Goal: Transaction & Acquisition: Purchase product/service

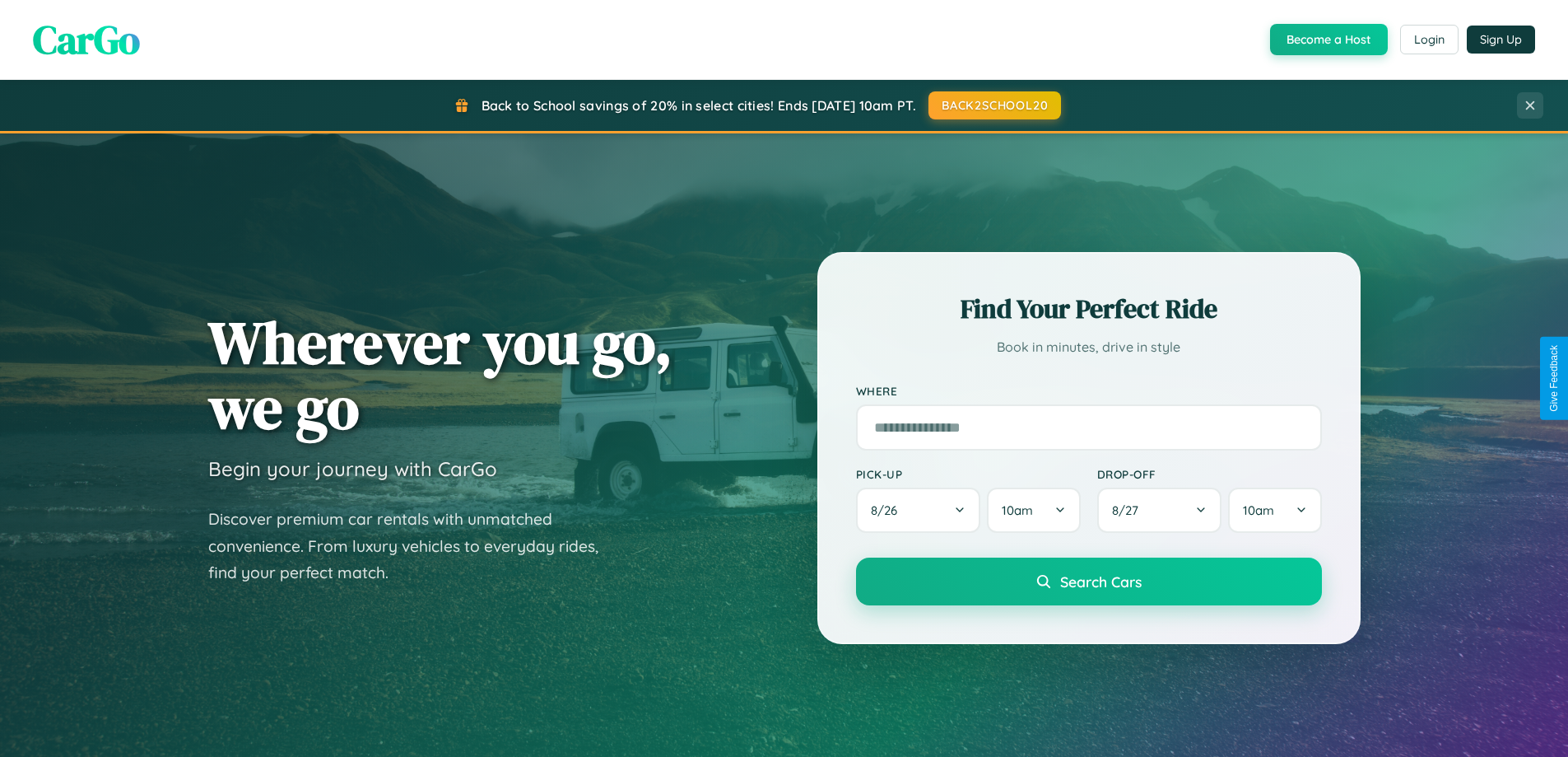
scroll to position [1134, 0]
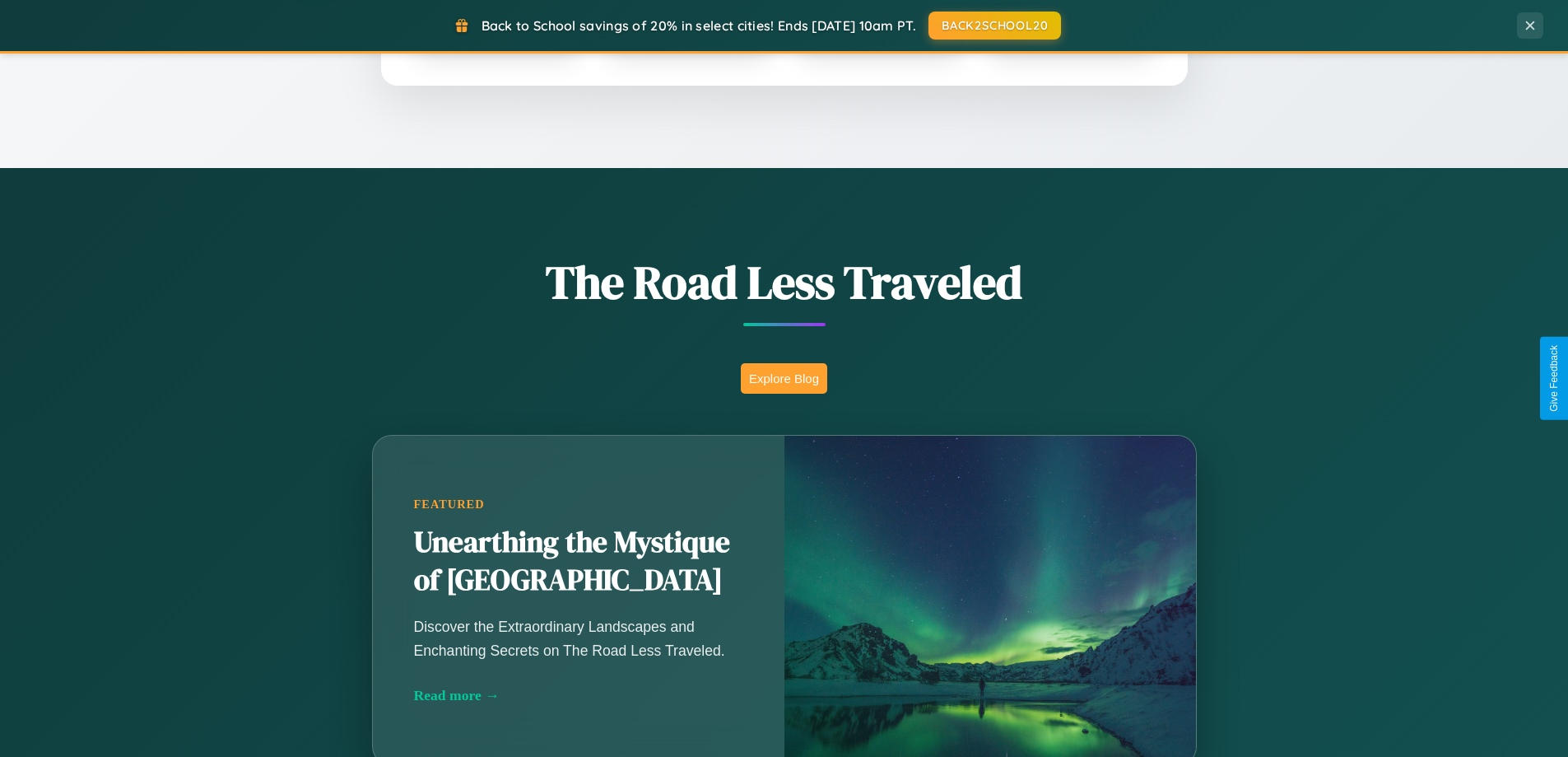
click at [784, 378] on button "Explore Blog" at bounding box center [784, 378] width 87 height 30
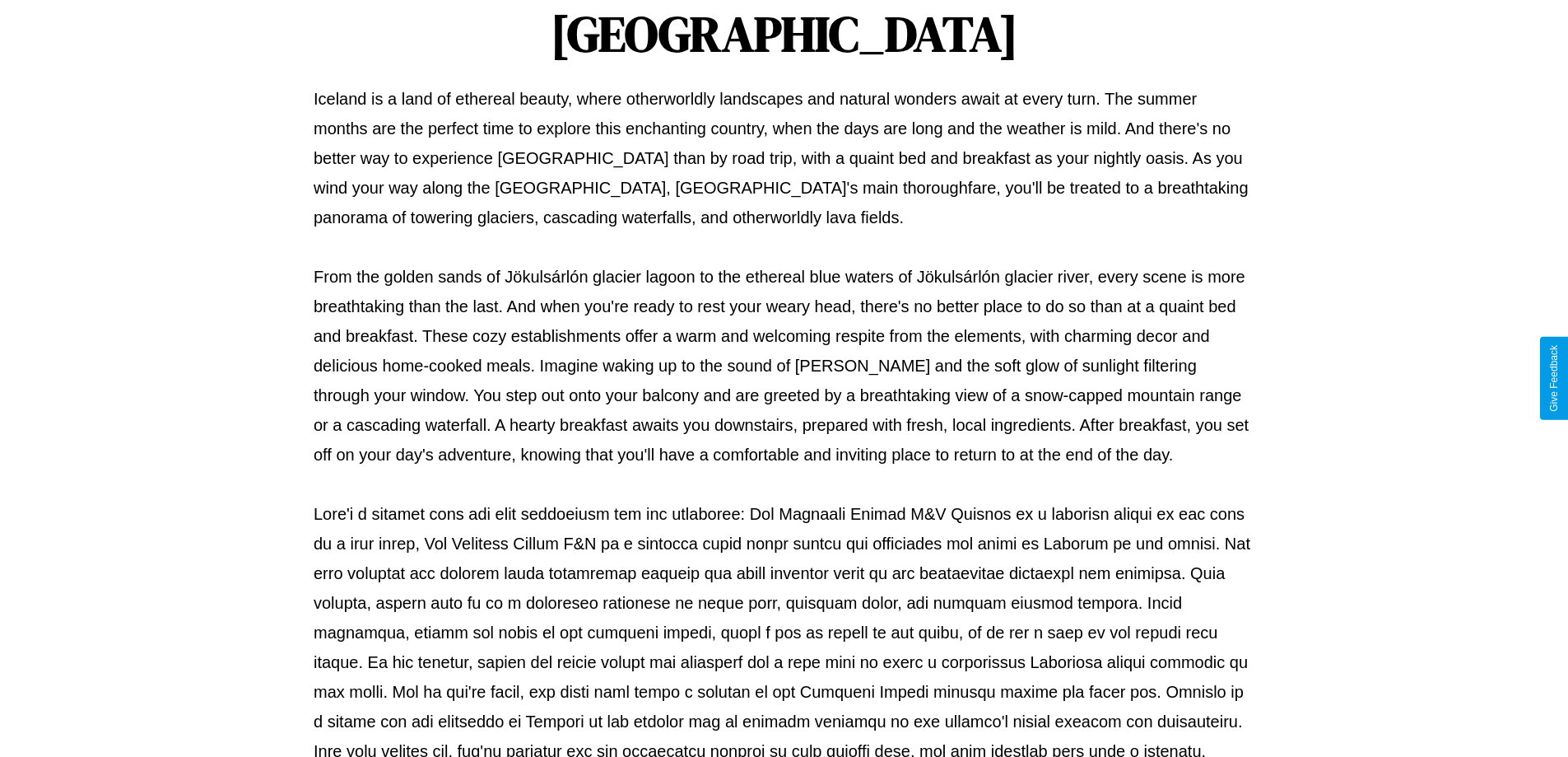
scroll to position [533, 0]
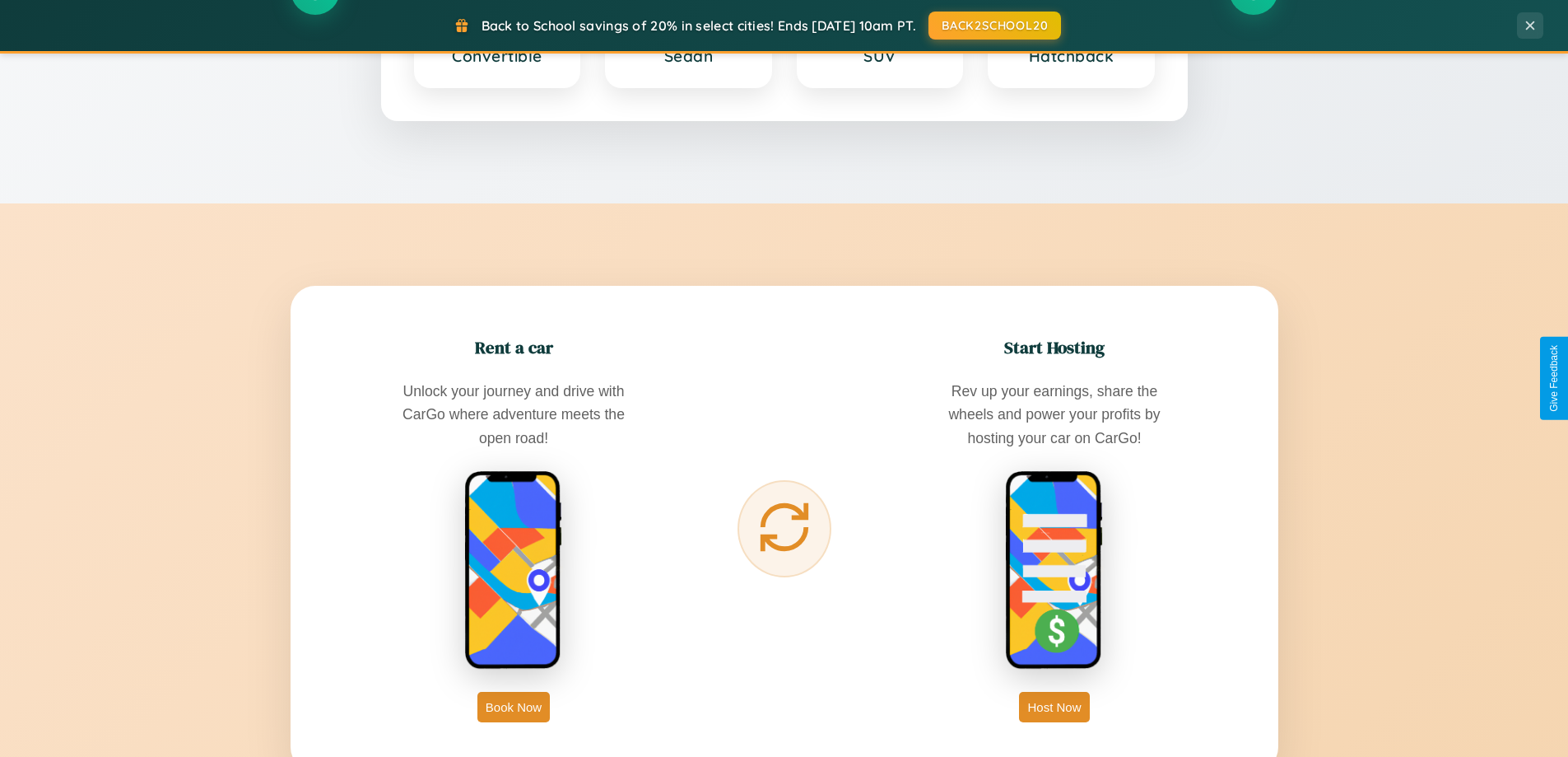
scroll to position [3169, 0]
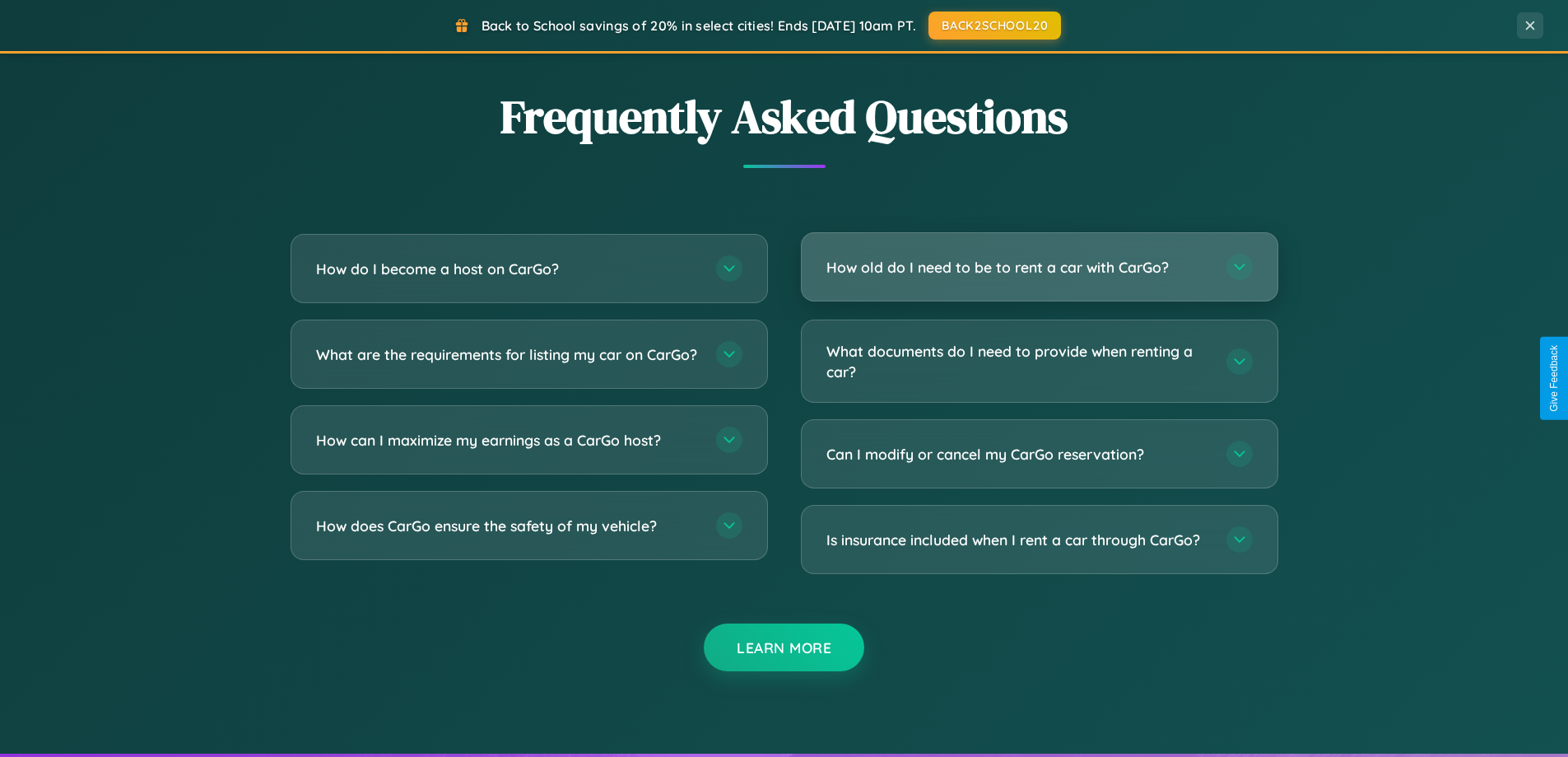
click at [1039, 268] on h3 "How old do I need to be to rent a car with CarGo?" at bounding box center [1018, 267] width 384 height 21
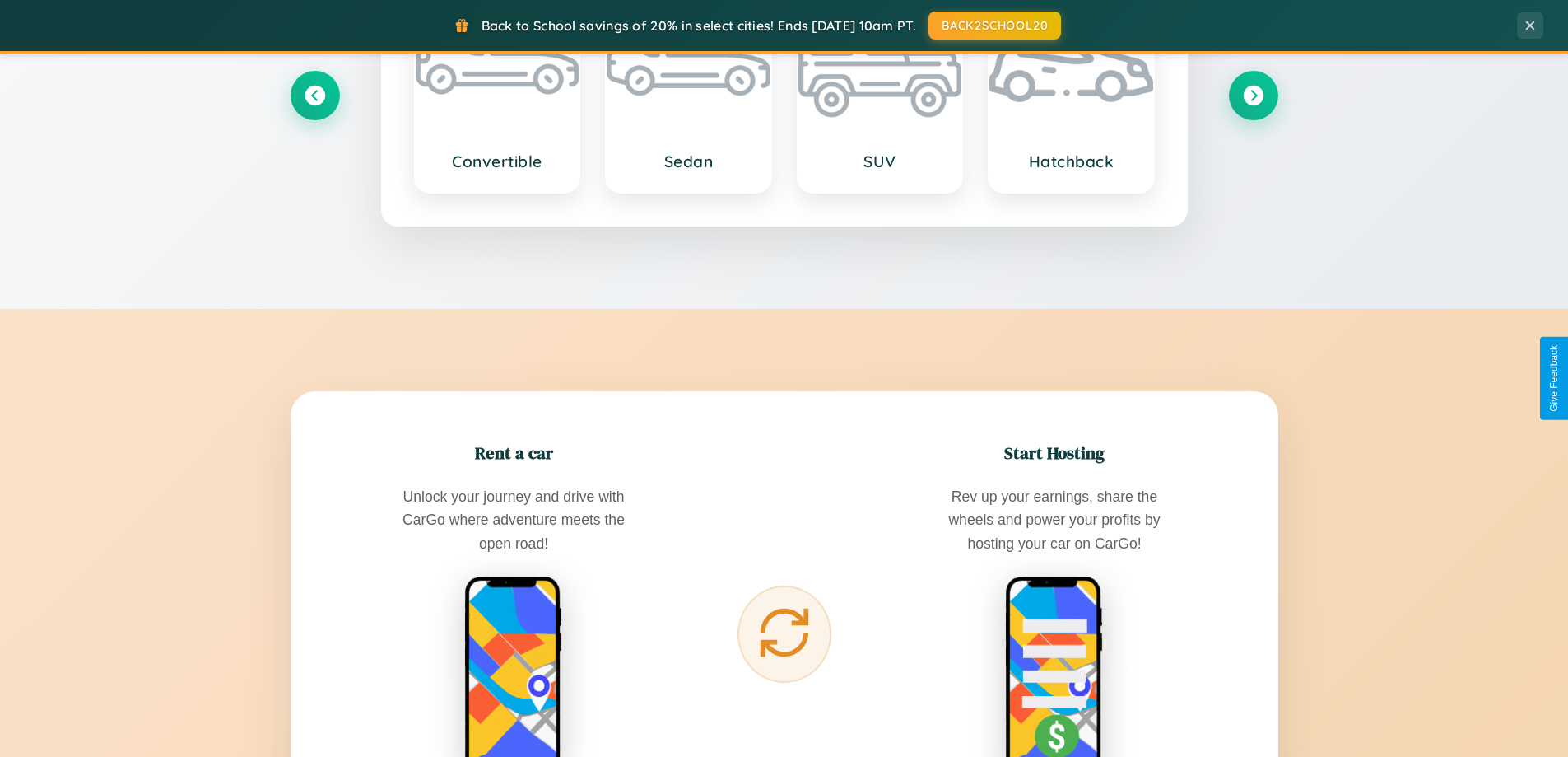
scroll to position [0, 0]
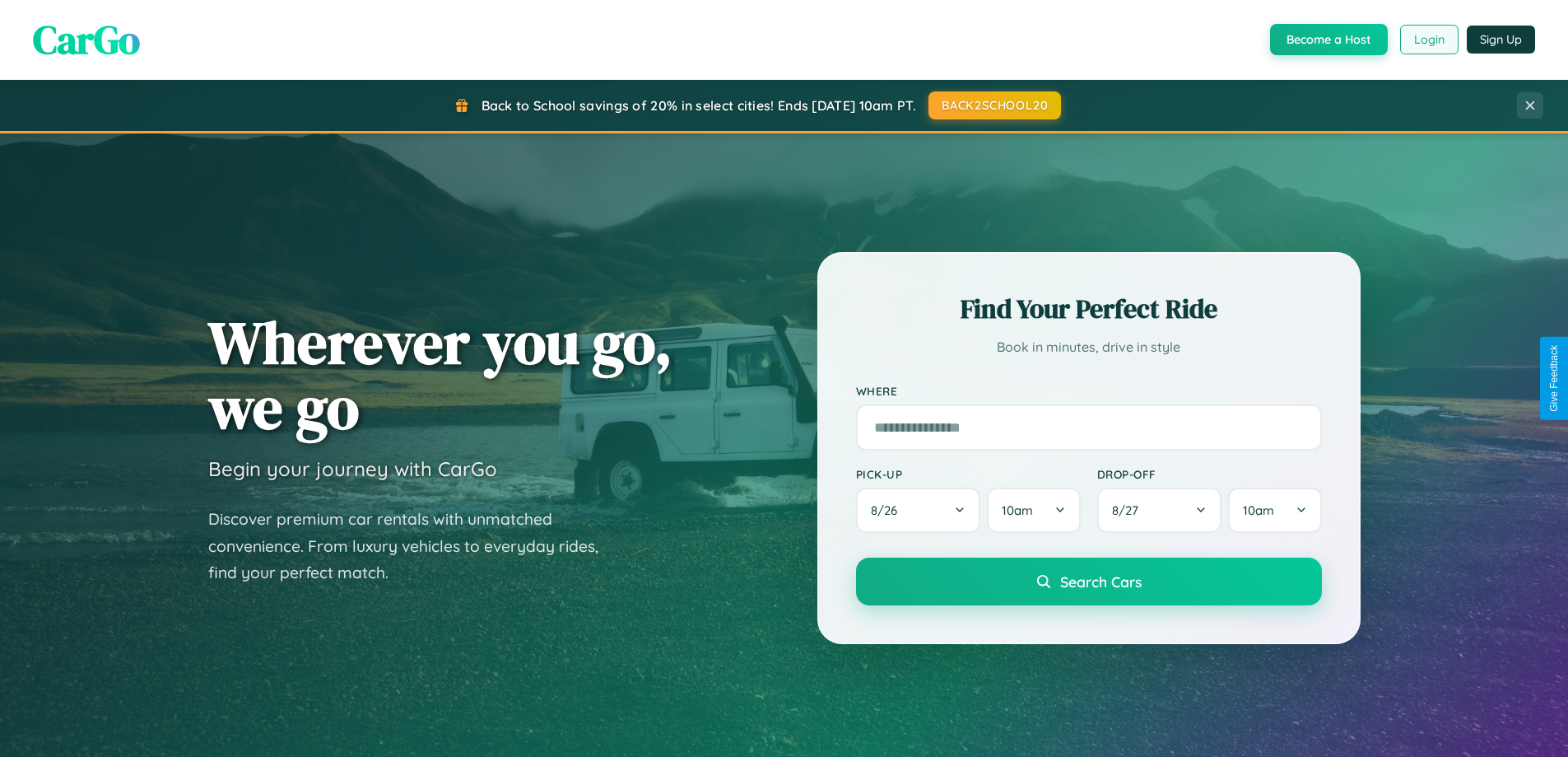
click at [1429, 40] on button "Login" at bounding box center [1430, 39] width 58 height 29
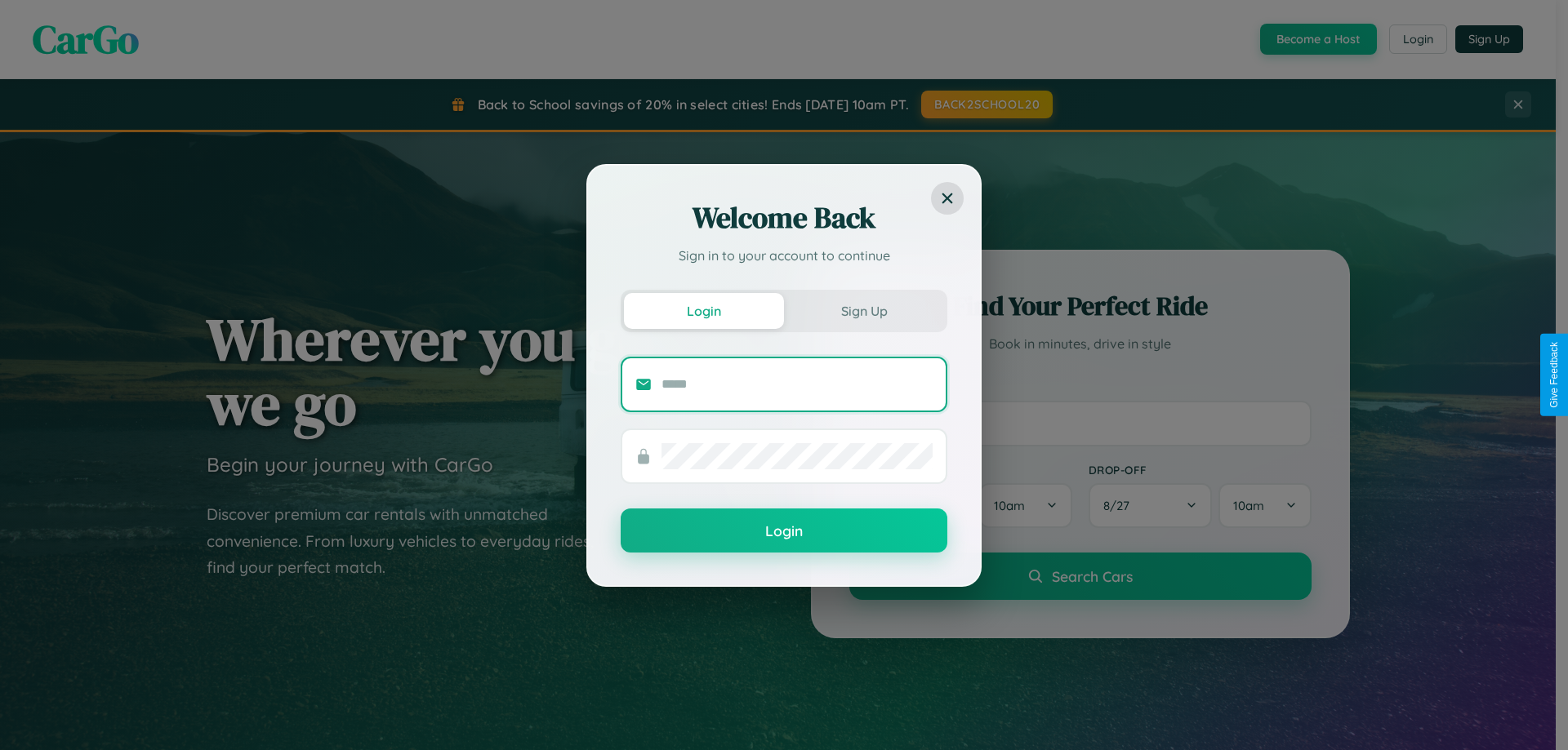
click at [797, 383] on input "text" at bounding box center [797, 384] width 271 height 26
type input "**********"
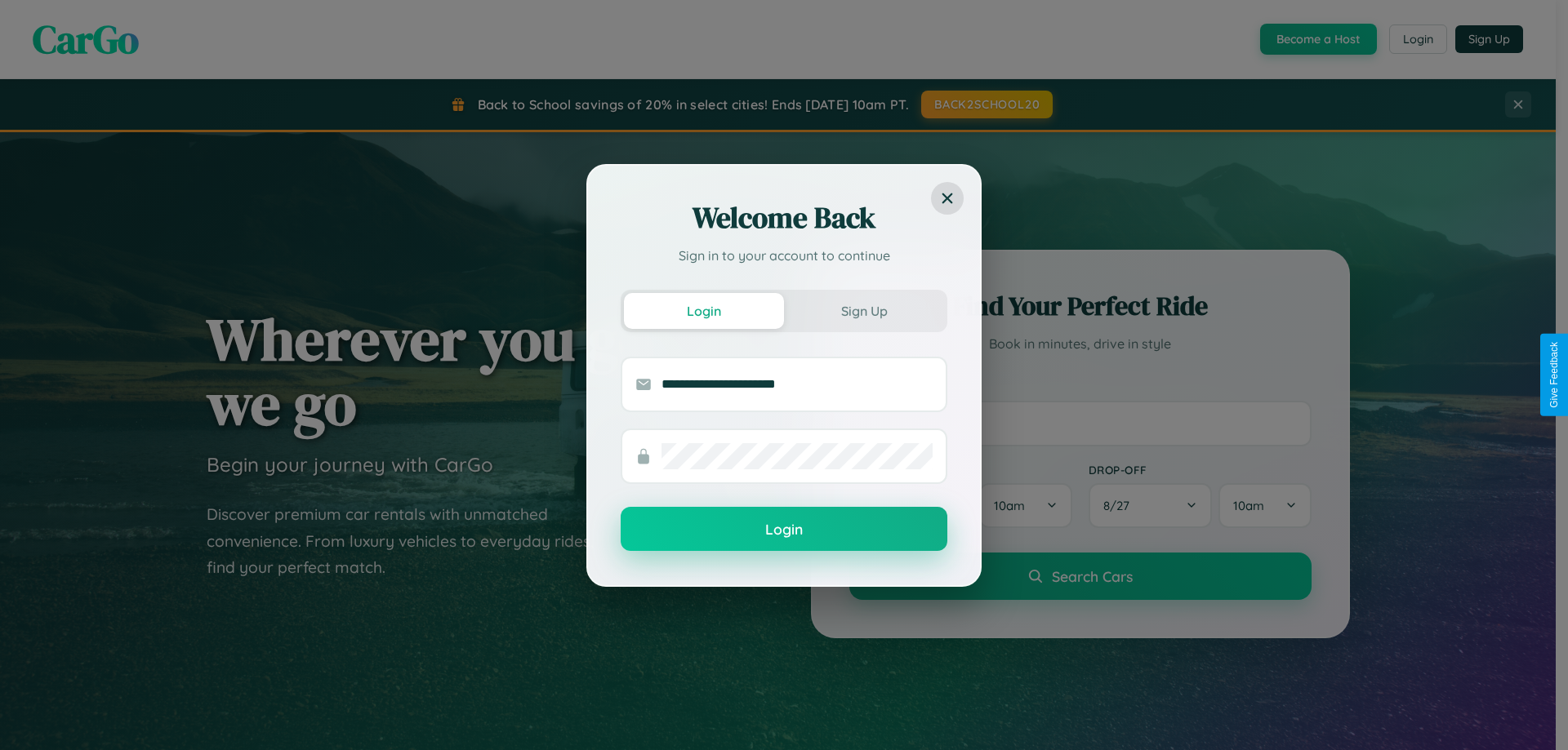
click at [784, 530] on button "Login" at bounding box center [784, 528] width 327 height 44
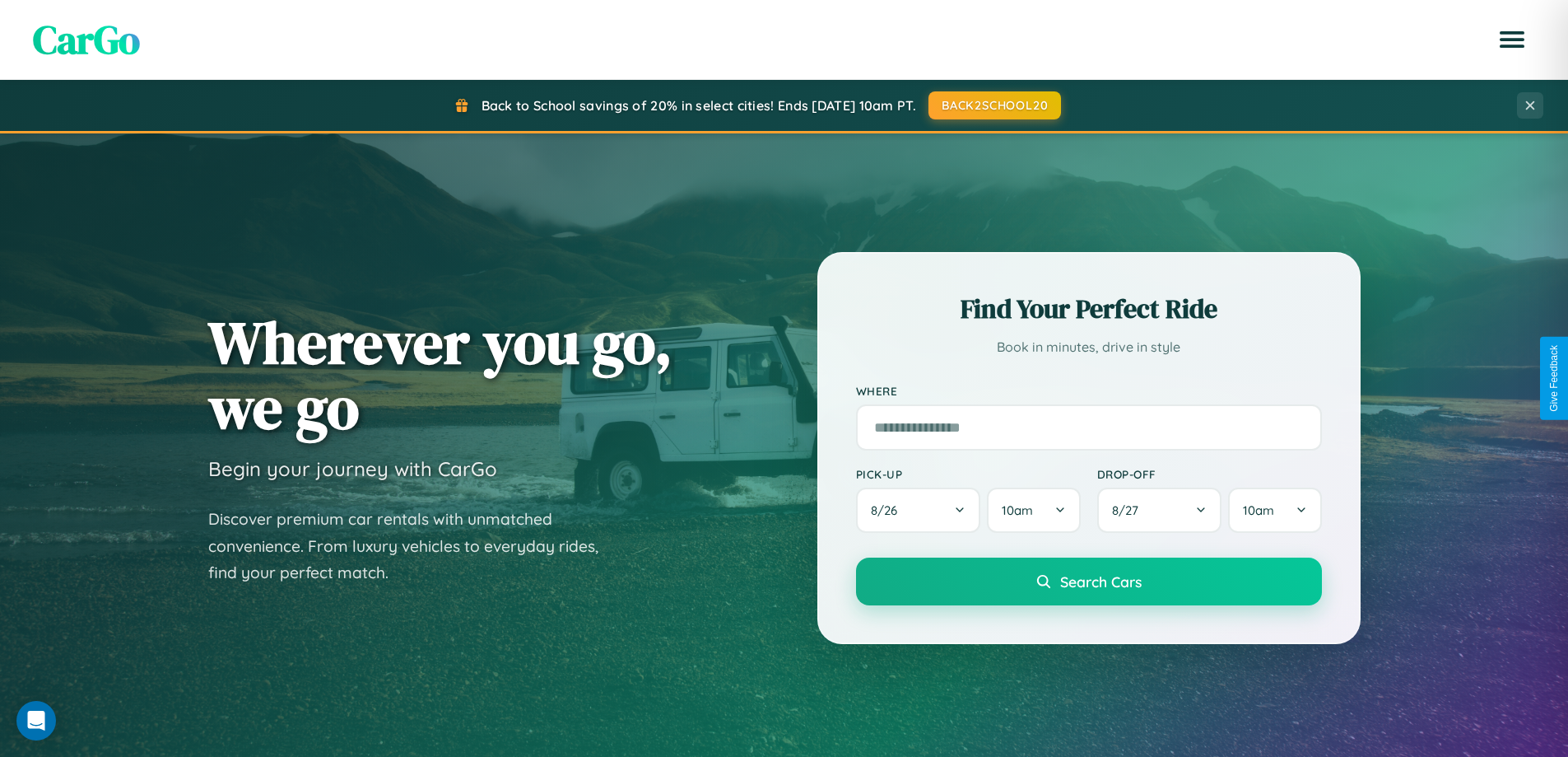
scroll to position [710, 0]
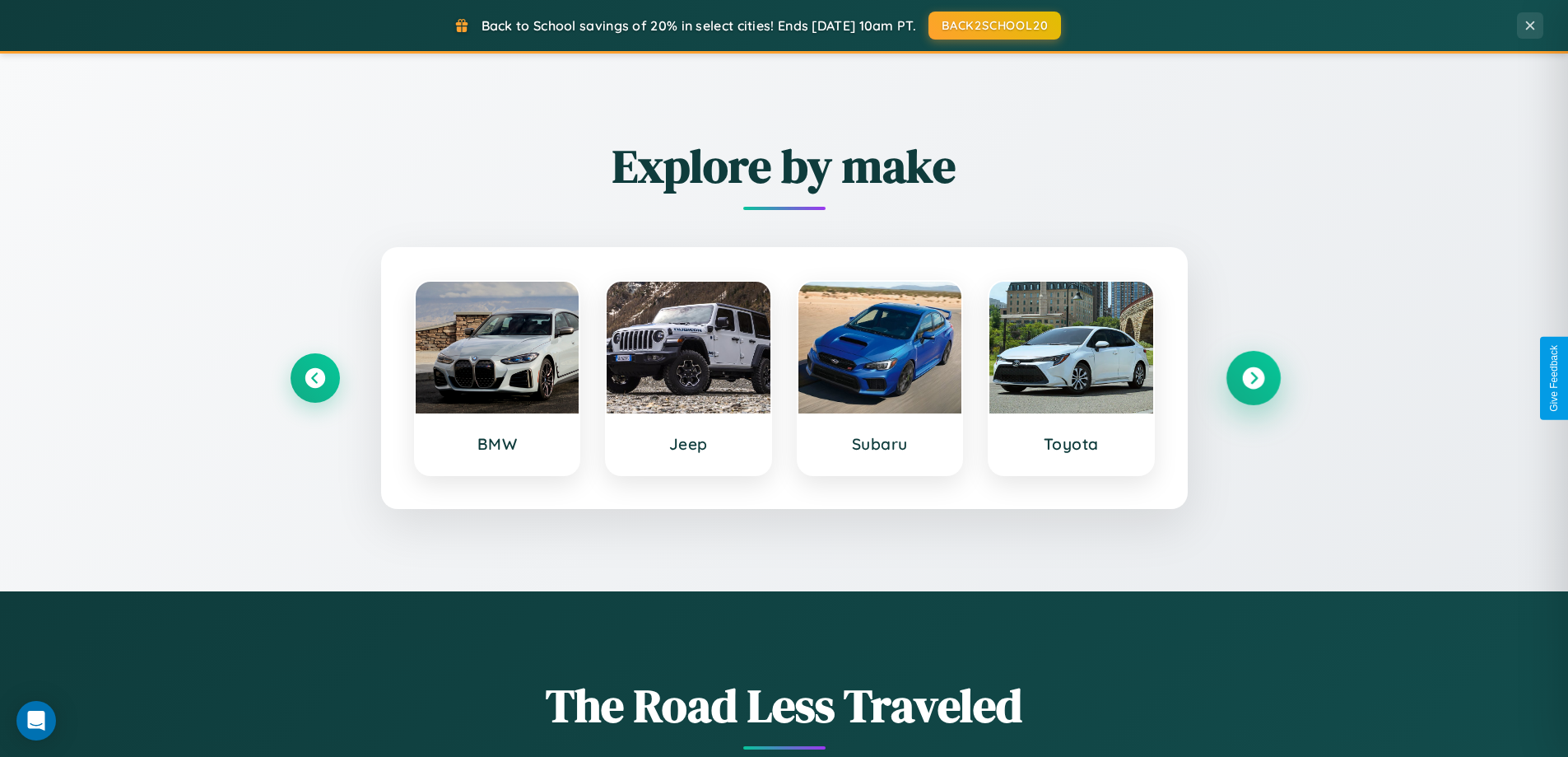
click at [1253, 378] on icon at bounding box center [1254, 378] width 23 height 23
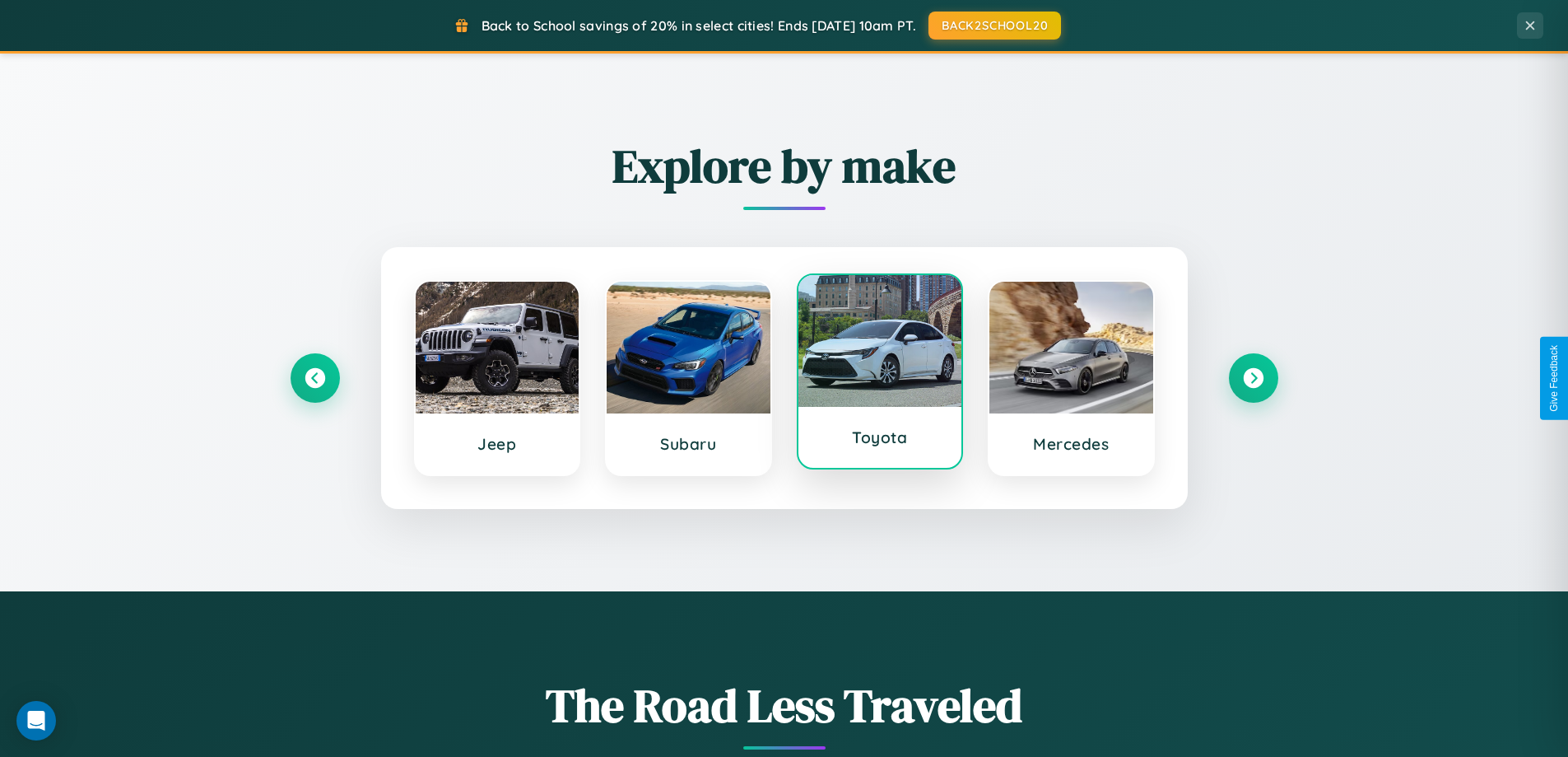
click at [879, 375] on div at bounding box center [881, 341] width 164 height 132
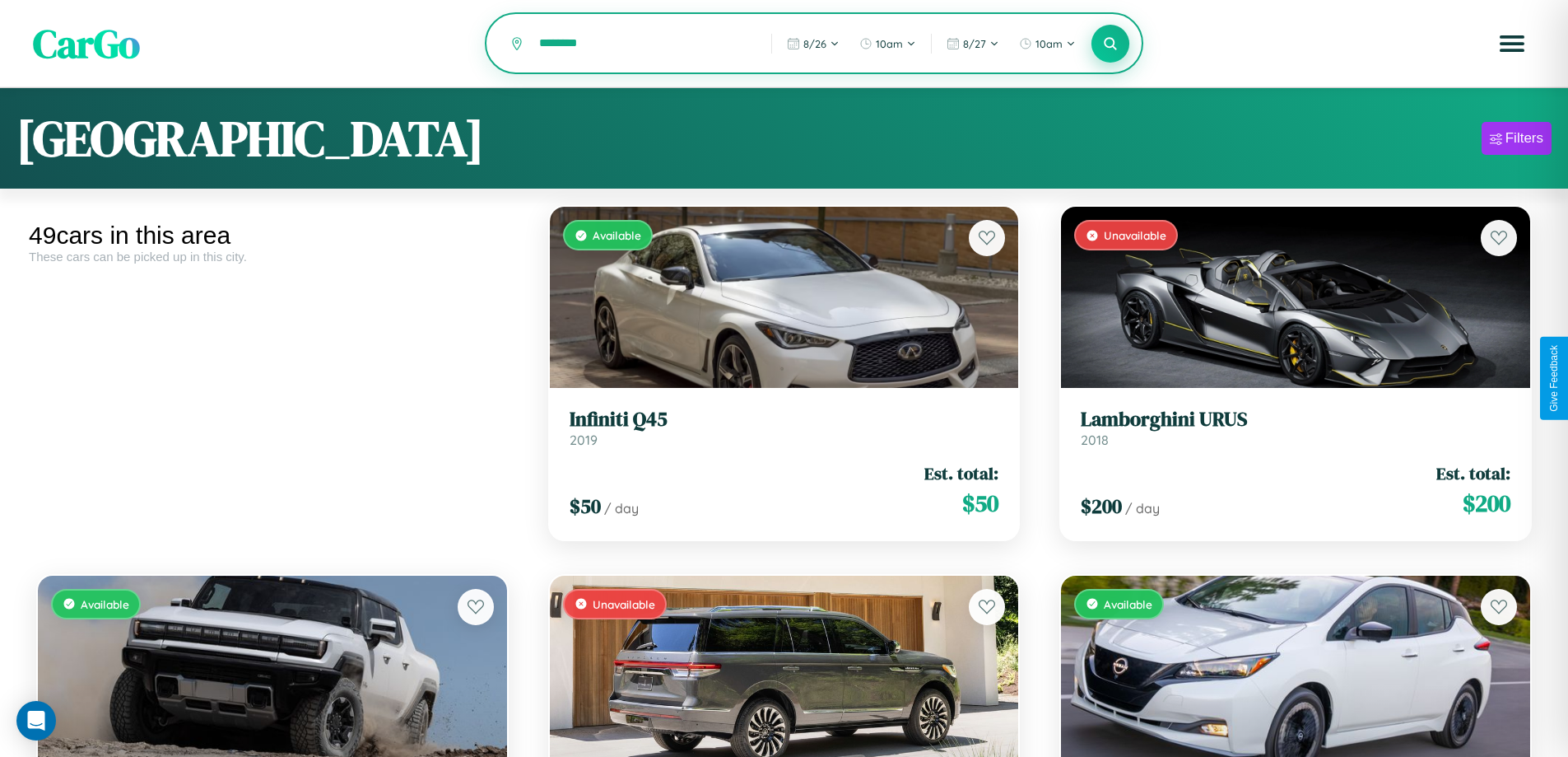
type input "********"
click at [1111, 44] on icon at bounding box center [1111, 43] width 16 height 16
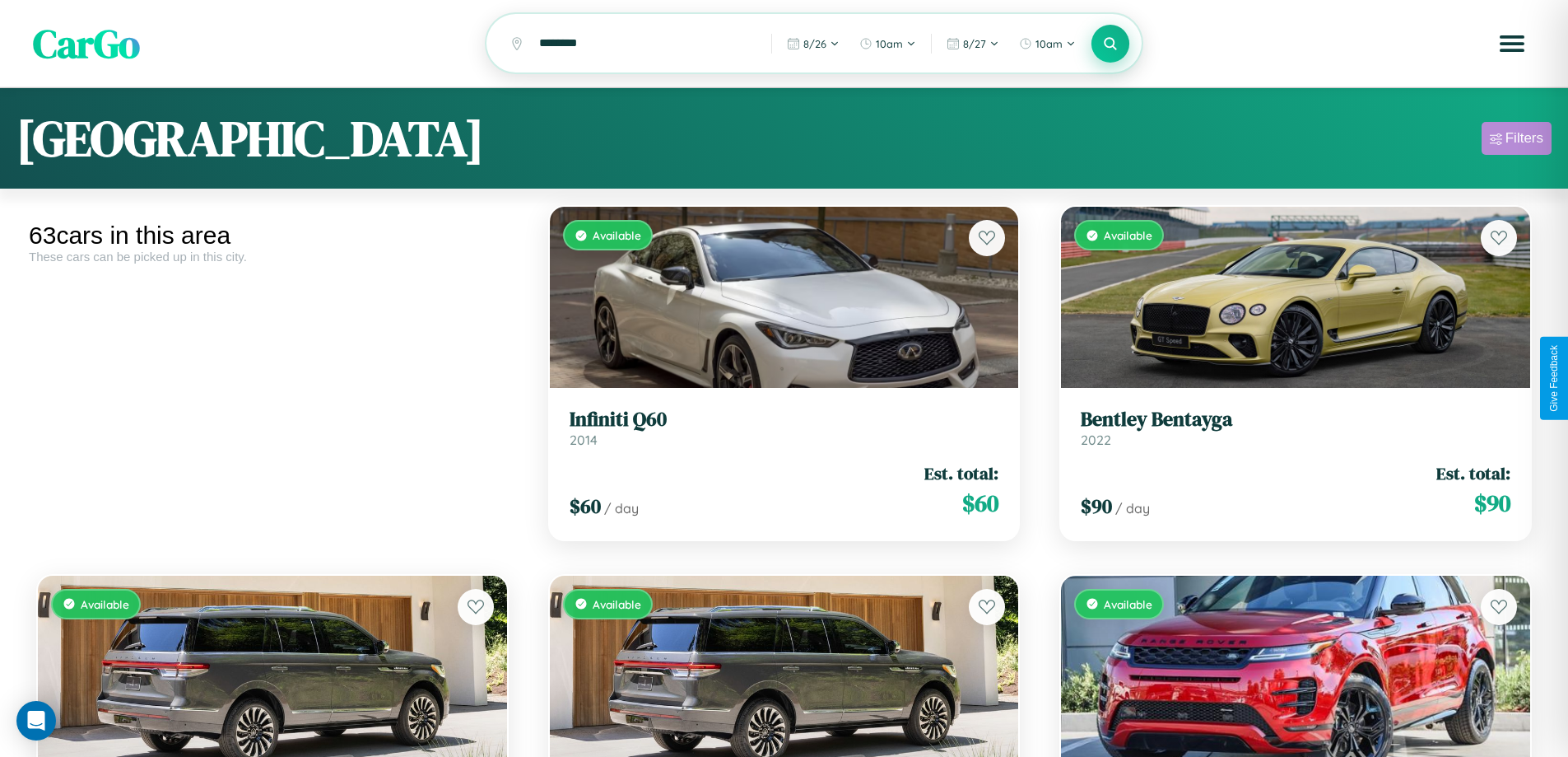
click at [1516, 141] on div "Filters" at bounding box center [1525, 137] width 38 height 16
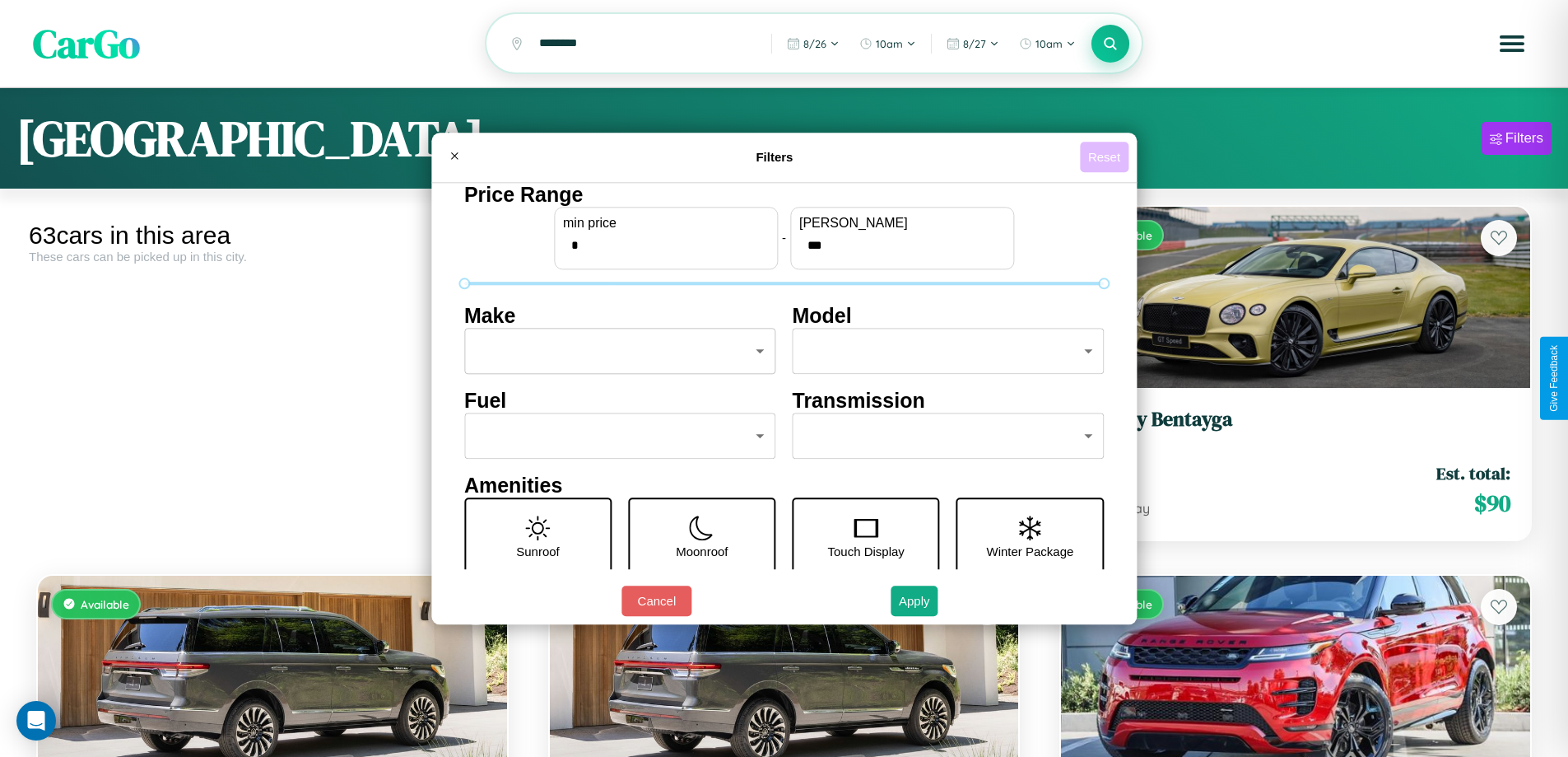
click at [1107, 156] on button "Reset" at bounding box center [1105, 156] width 49 height 30
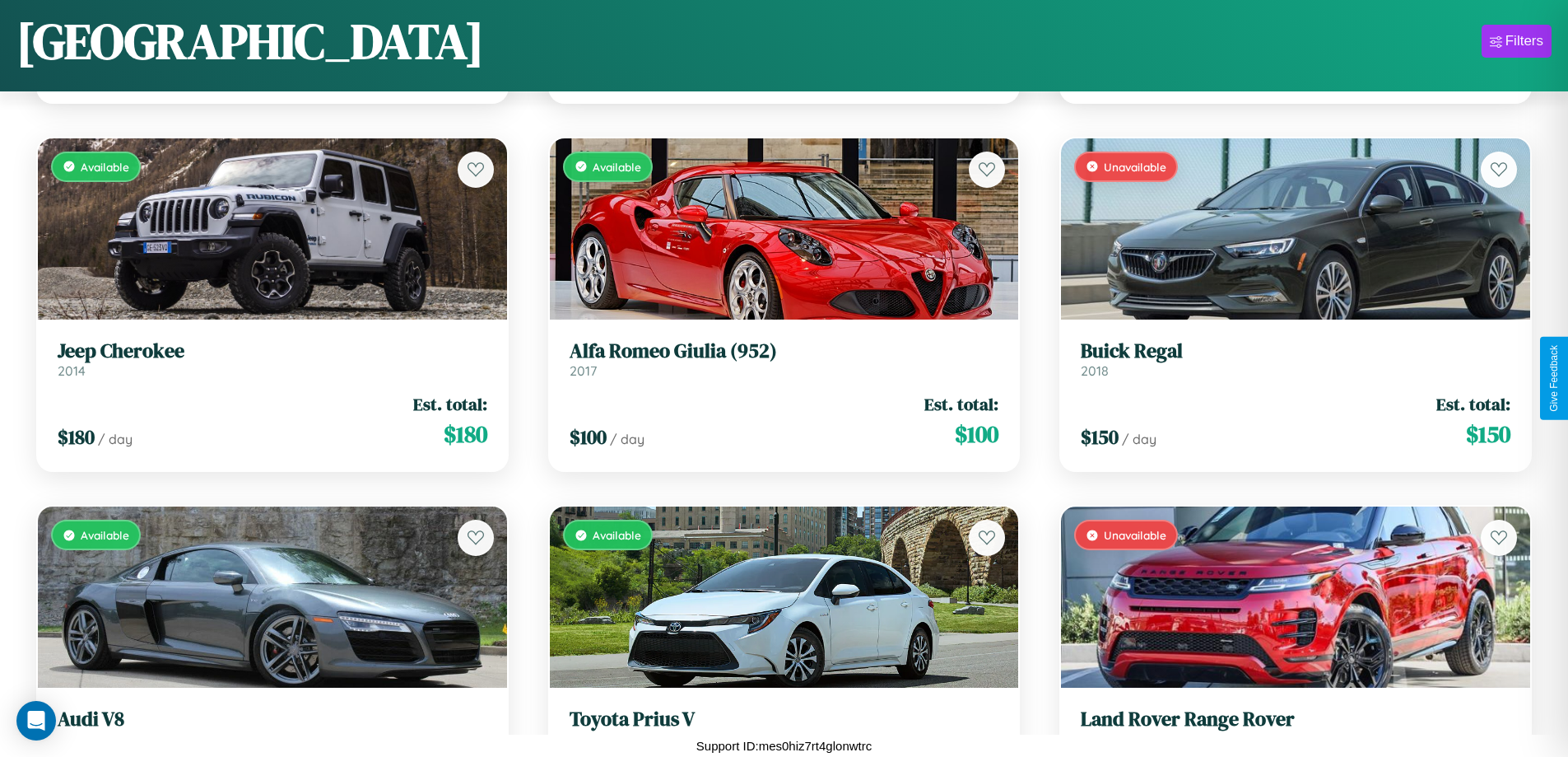
scroll to position [3551, 0]
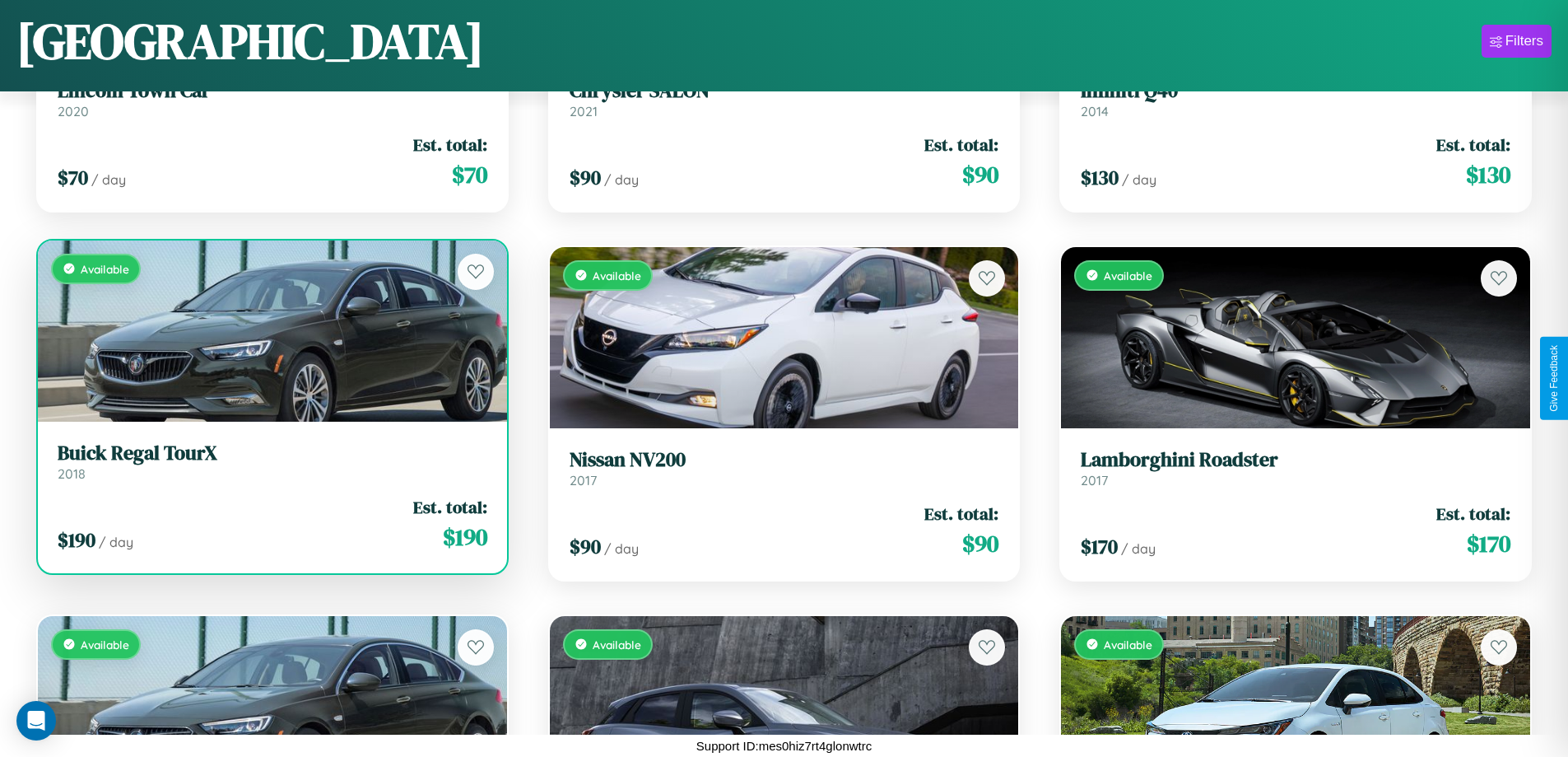
click at [270, 468] on link "Buick Regal TourX 2018" at bounding box center [272, 461] width 430 height 40
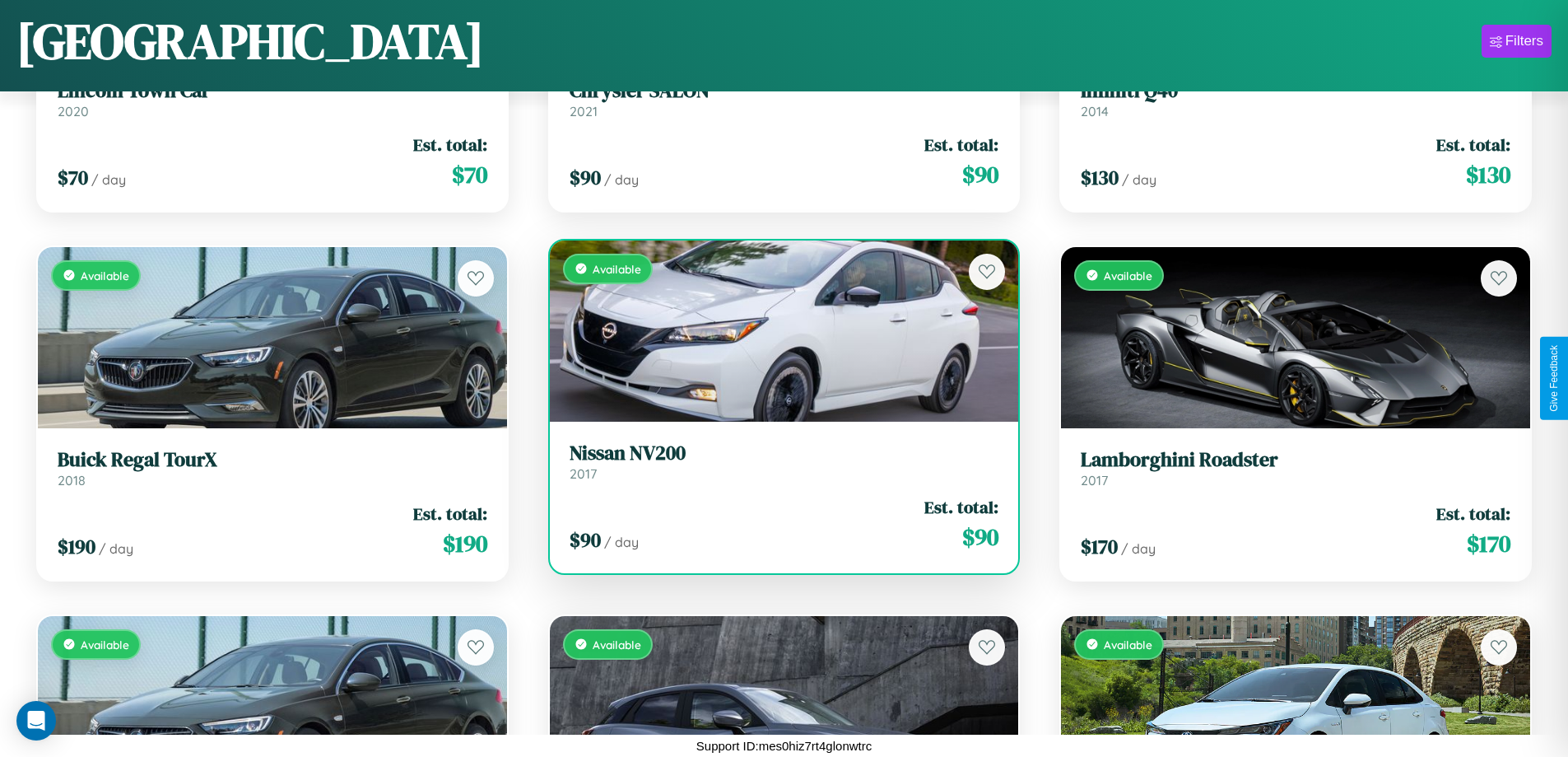
scroll to position [4658, 0]
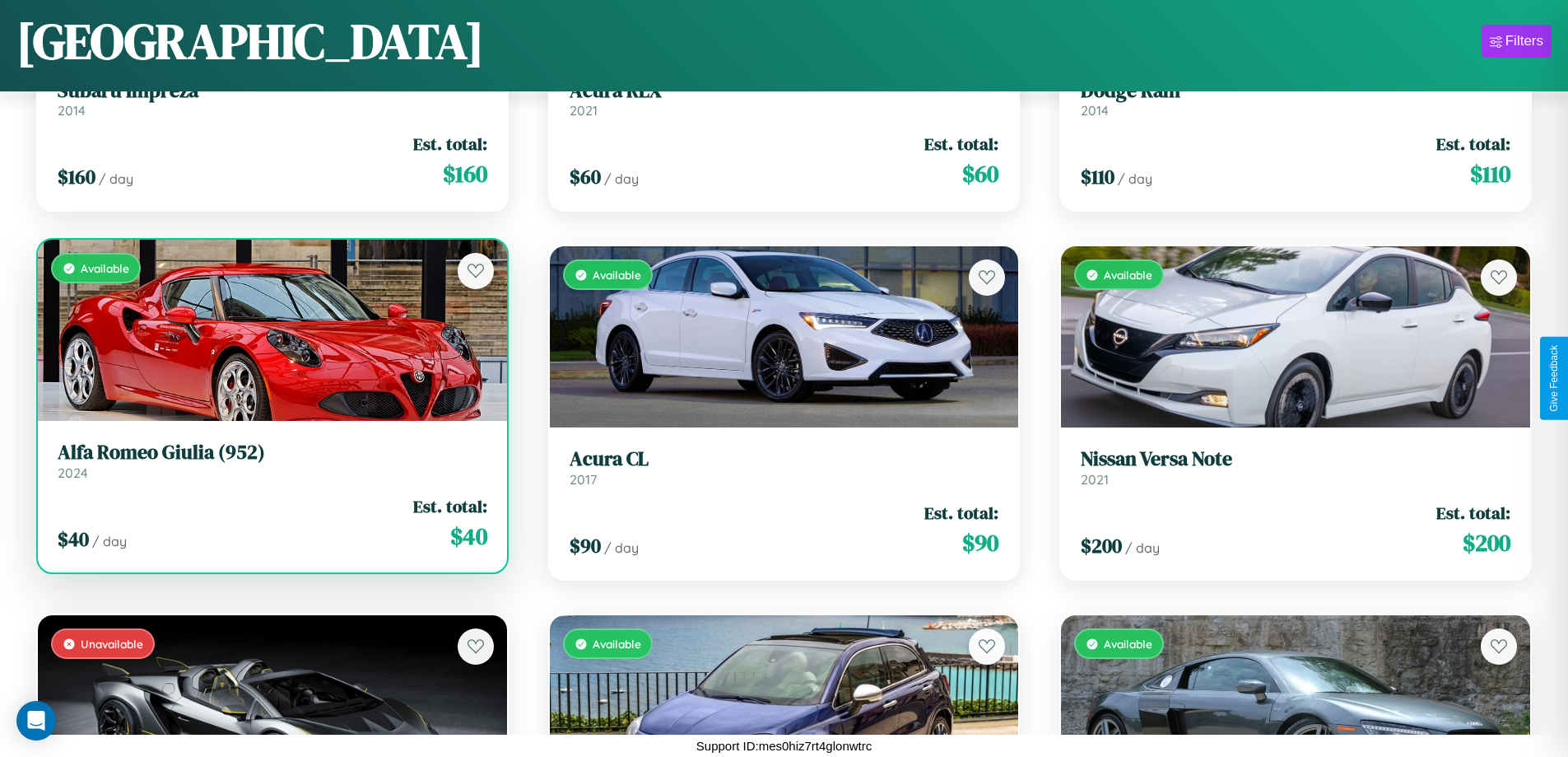
click at [270, 524] on div "$ 40 / day Est. total: $ 40" at bounding box center [272, 523] width 430 height 58
click at [270, 523] on div "$ 40 / day Est. total: $ 40" at bounding box center [272, 523] width 430 height 58
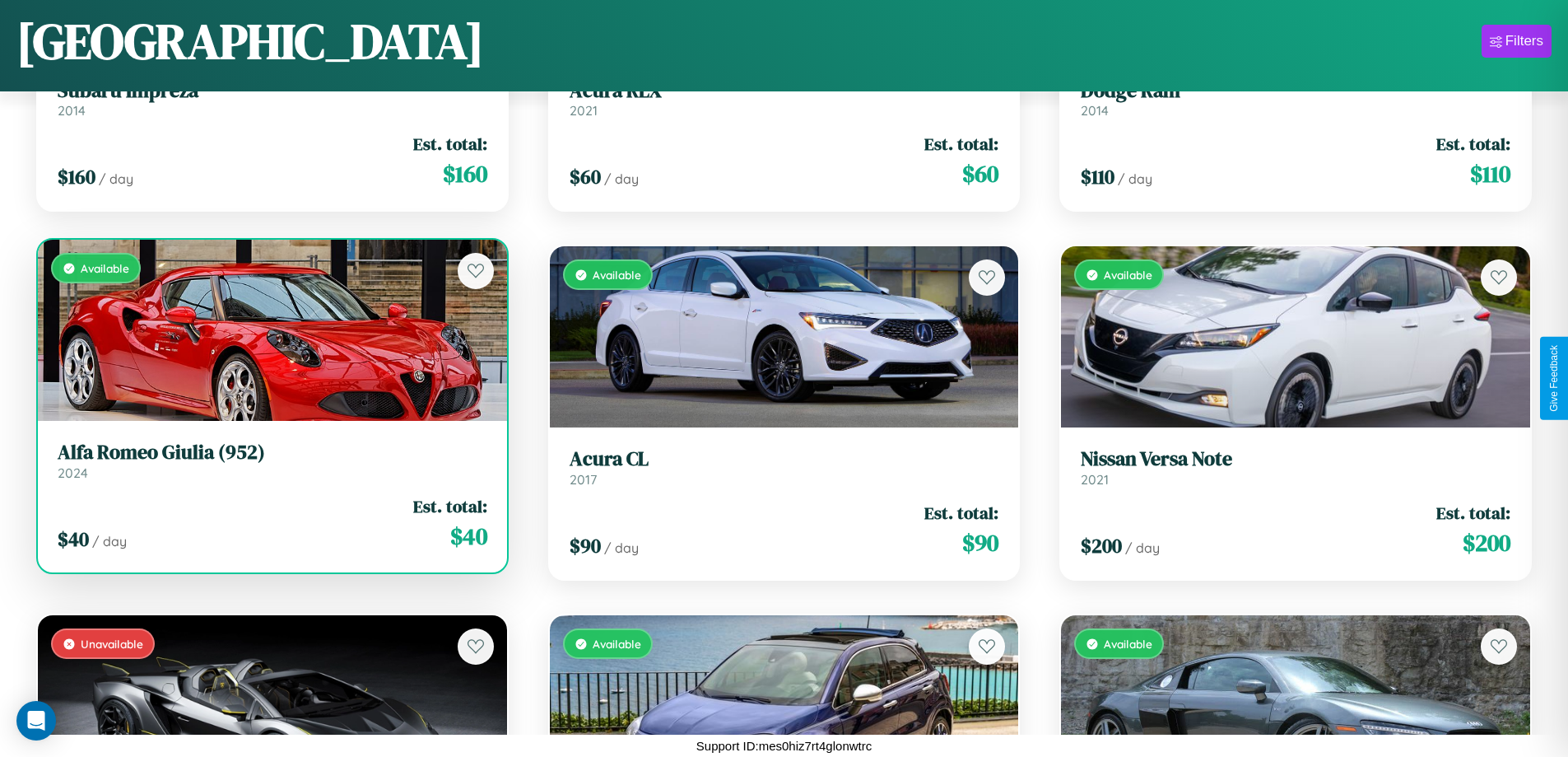
click at [270, 523] on div "$ 40 / day Est. total: $ 40" at bounding box center [272, 523] width 430 height 58
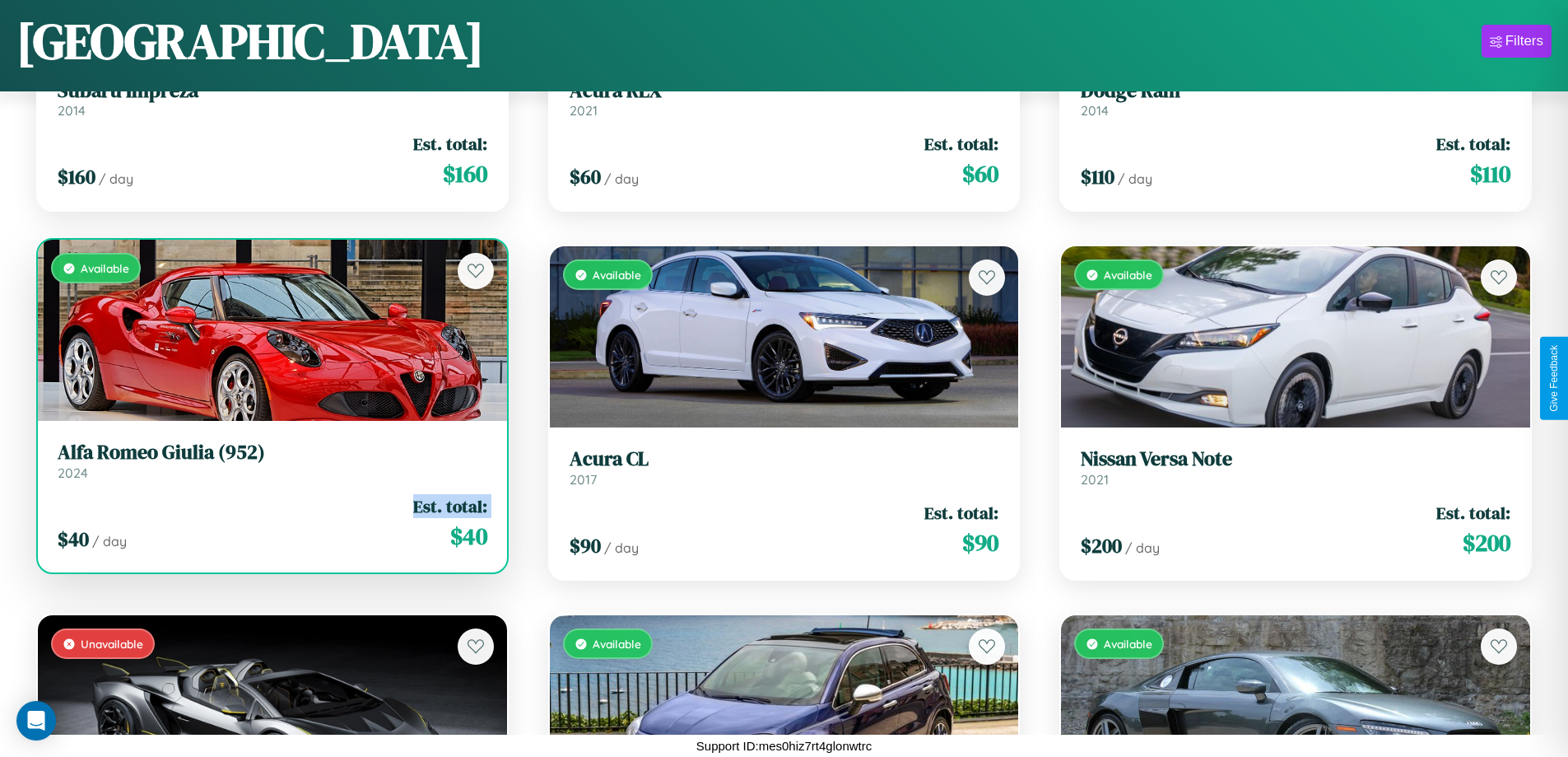
click at [270, 523] on div "$ 40 / day Est. total: $ 40" at bounding box center [272, 523] width 430 height 58
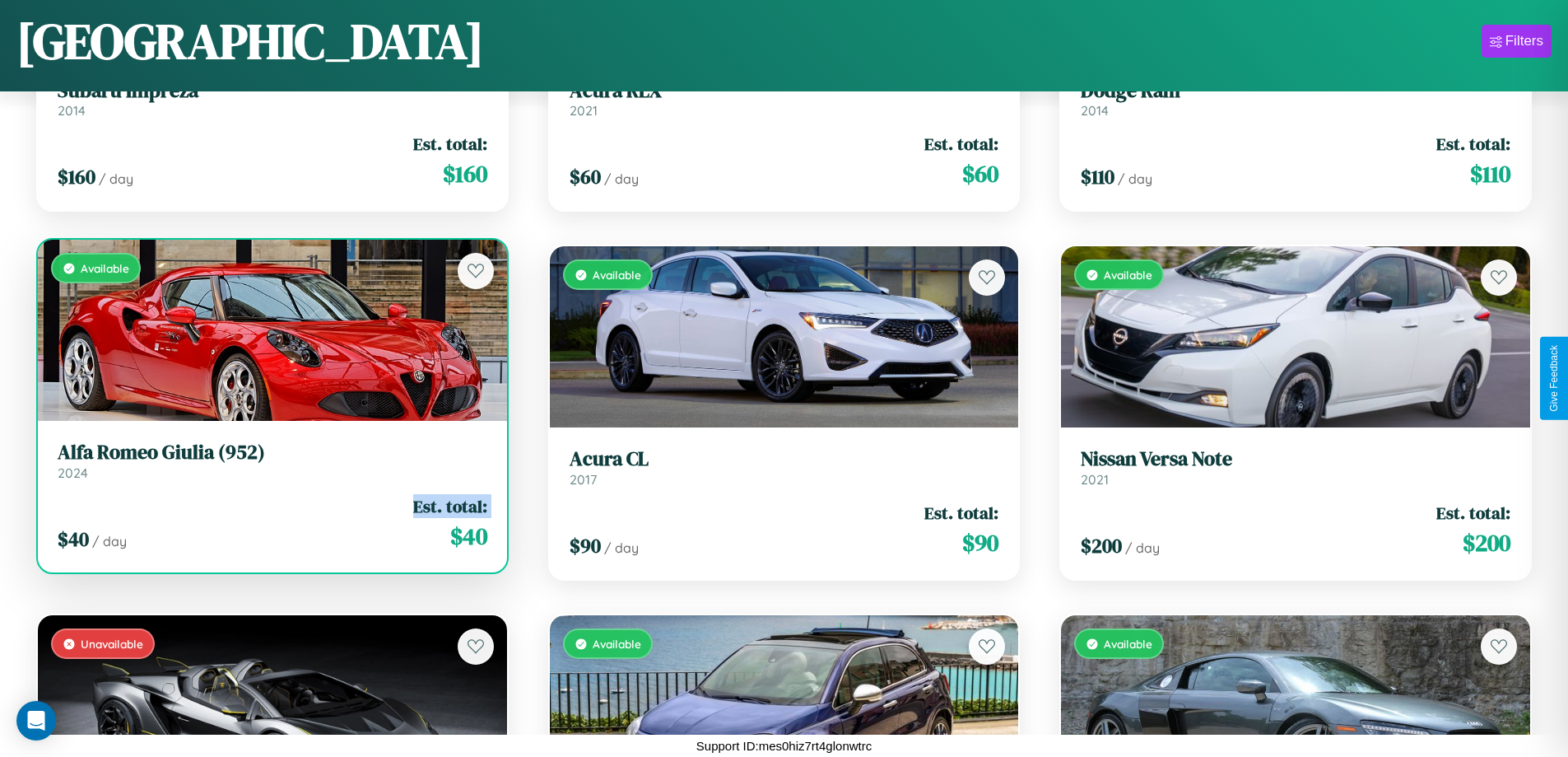
click at [270, 523] on div "$ 40 / day Est. total: $ 40" at bounding box center [272, 523] width 430 height 58
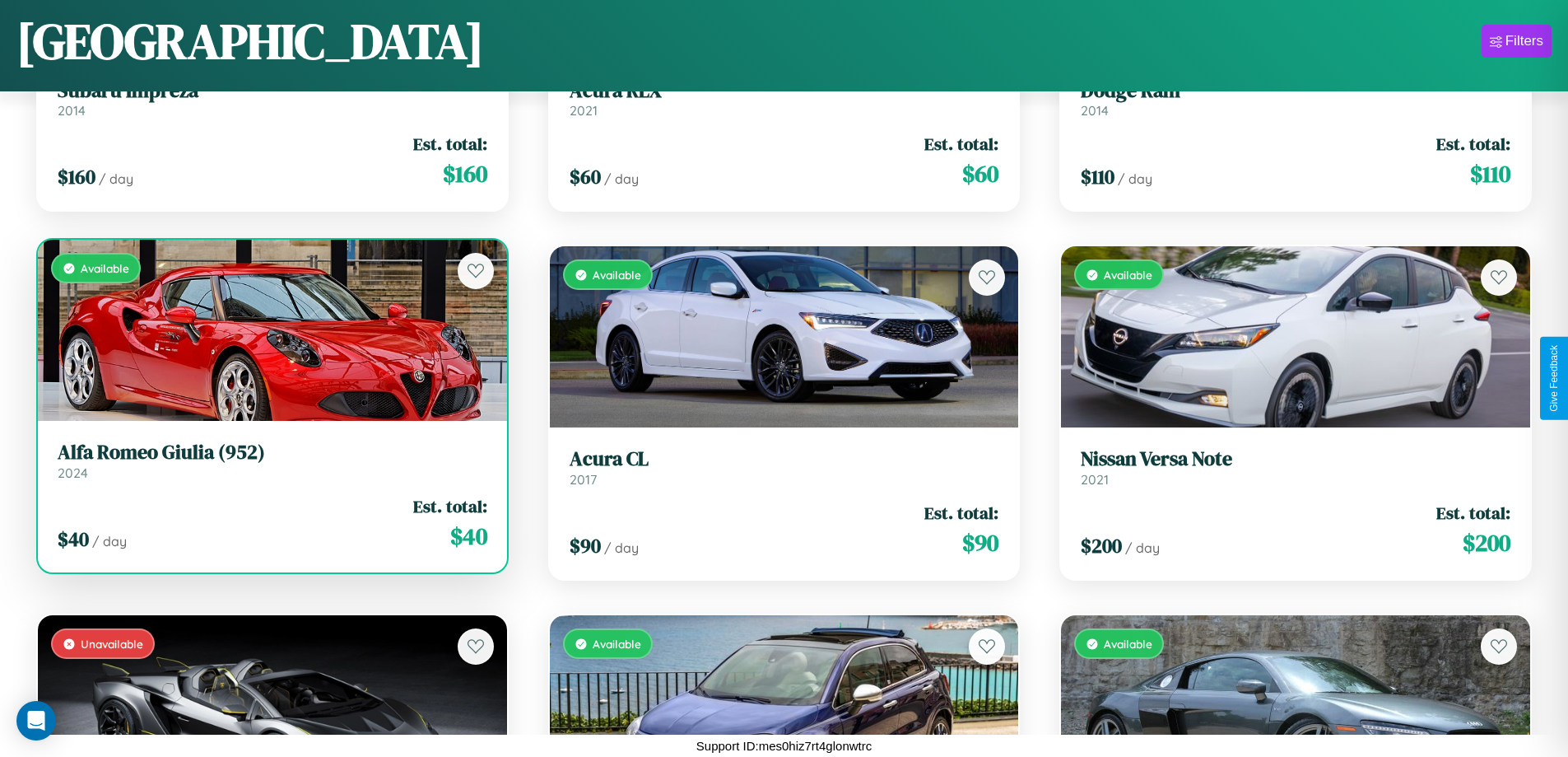
click at [270, 523] on div "$ 40 / day Est. total: $ 40" at bounding box center [272, 523] width 430 height 58
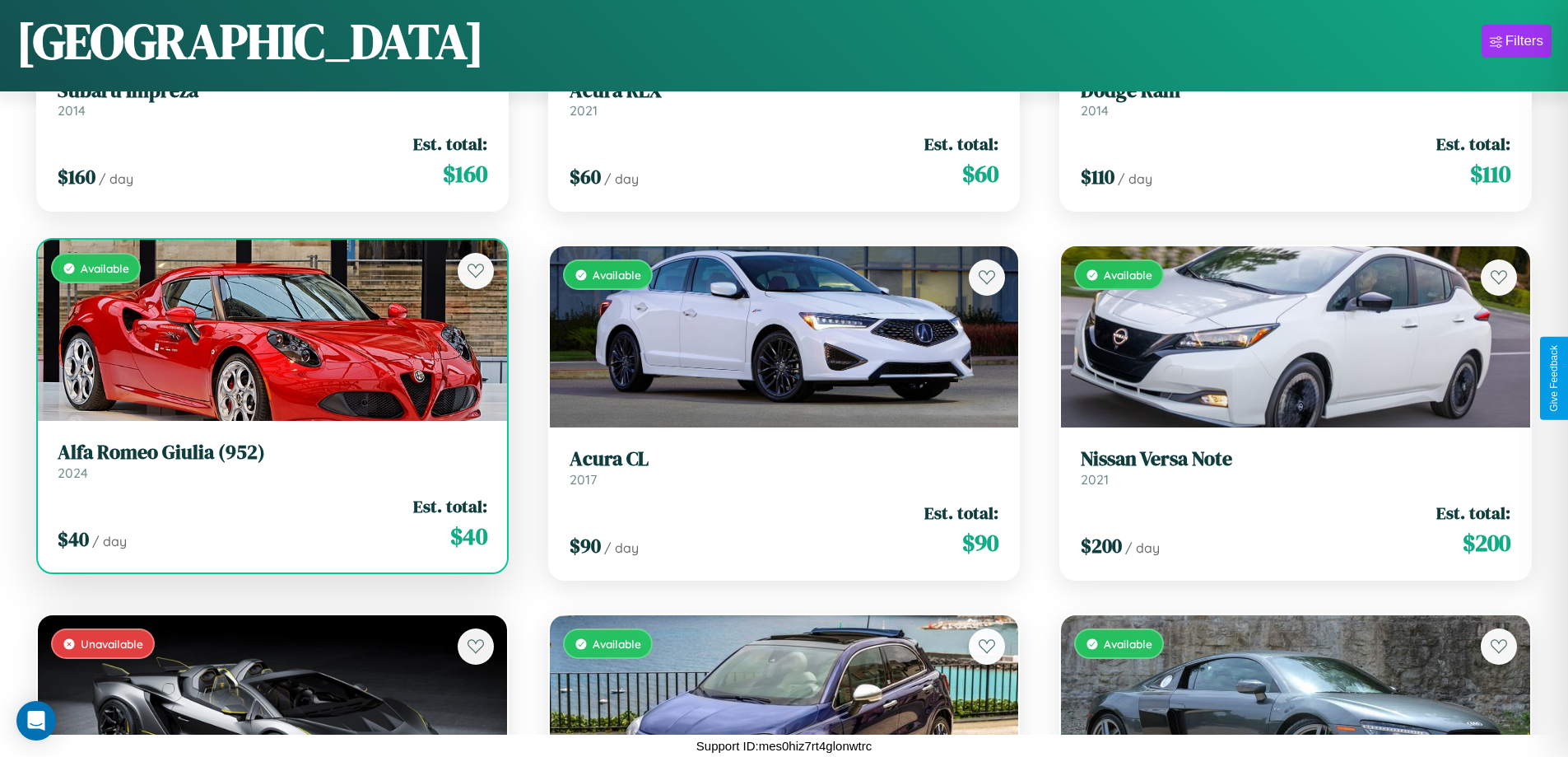
click at [270, 460] on h3 "Alfa Romeo Giulia (952)" at bounding box center [272, 452] width 430 height 24
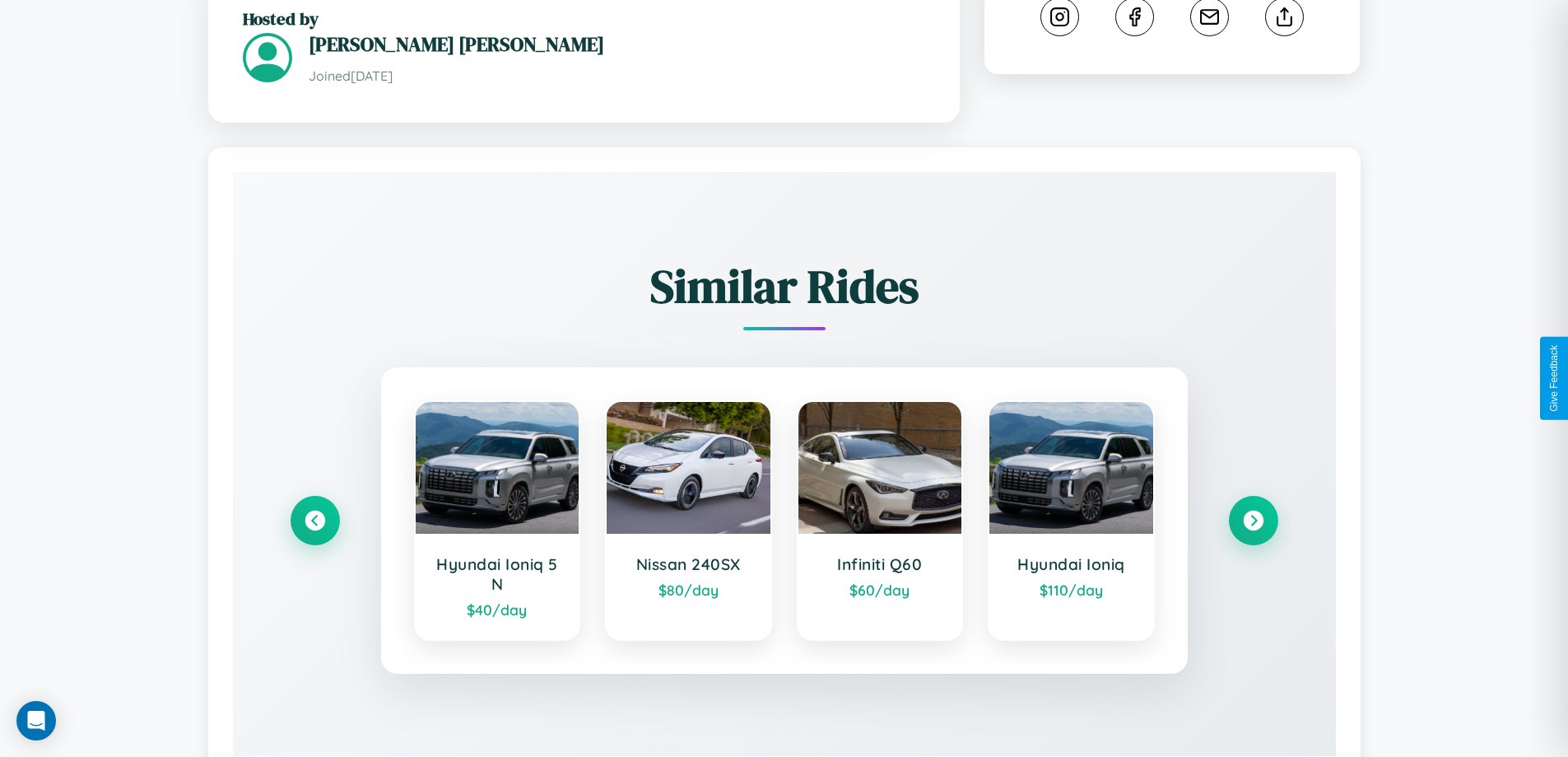
scroll to position [965, 0]
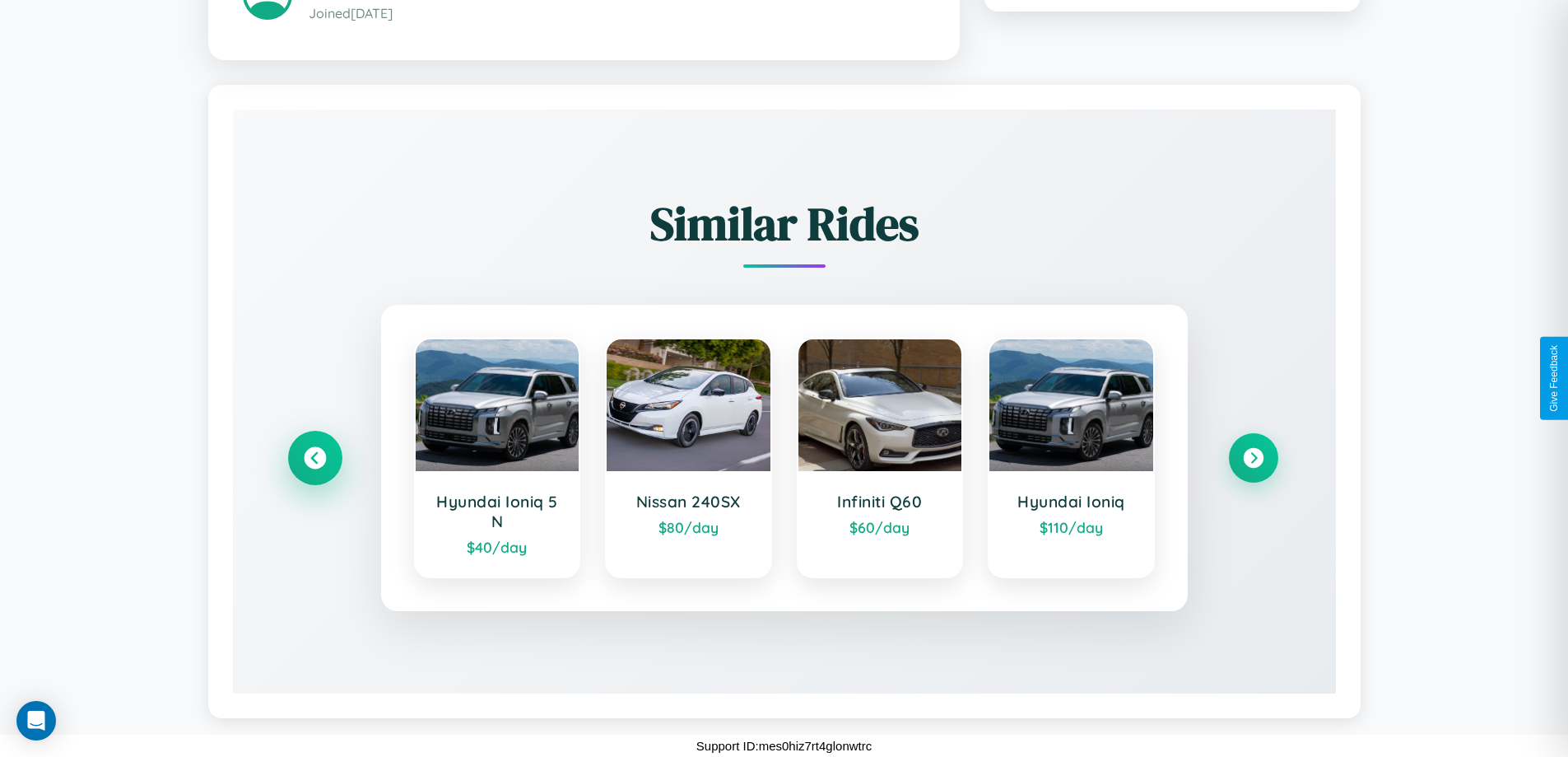
click at [314, 457] on icon at bounding box center [315, 458] width 23 height 23
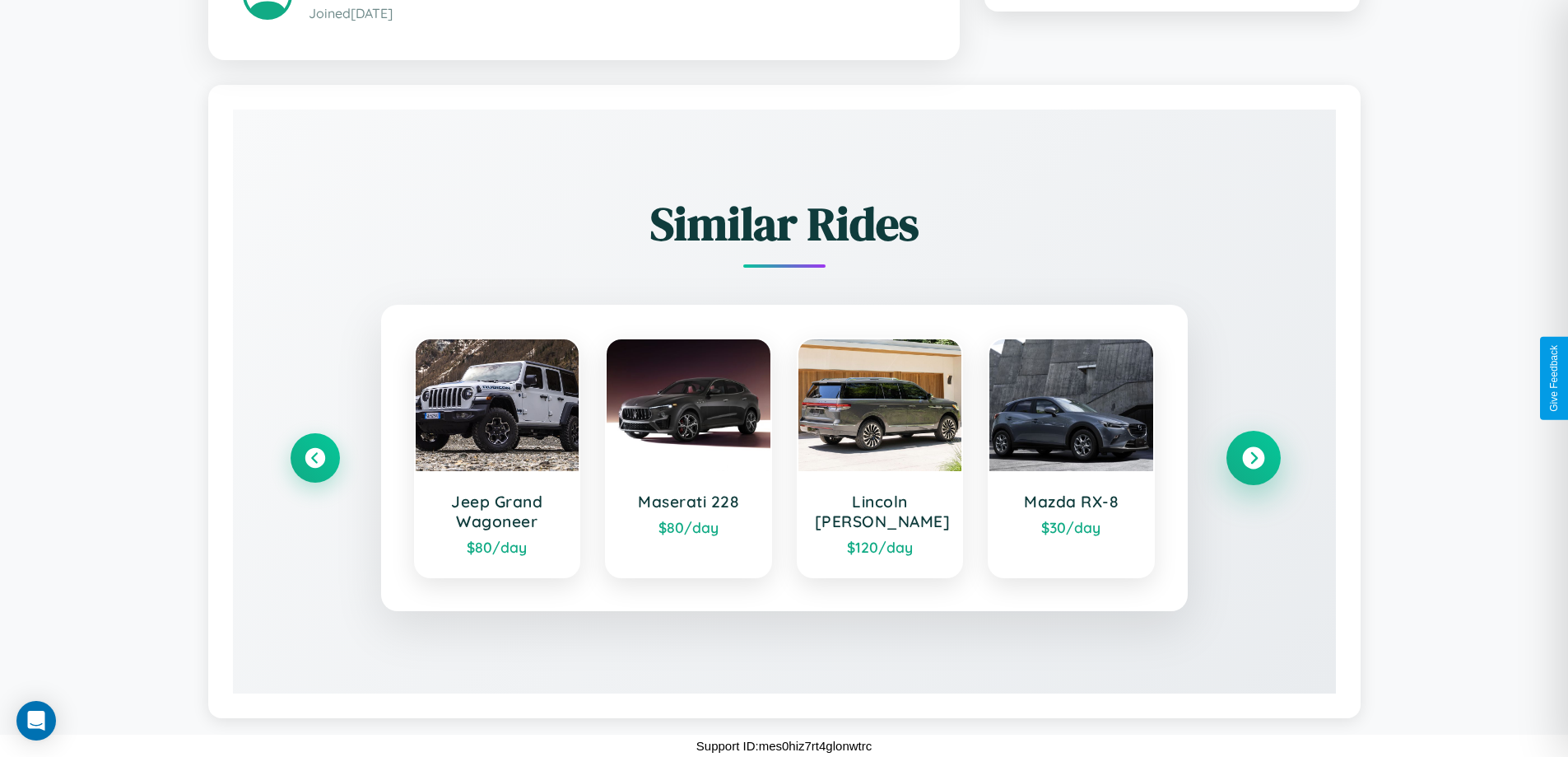
click at [1253, 457] on icon at bounding box center [1254, 458] width 23 height 23
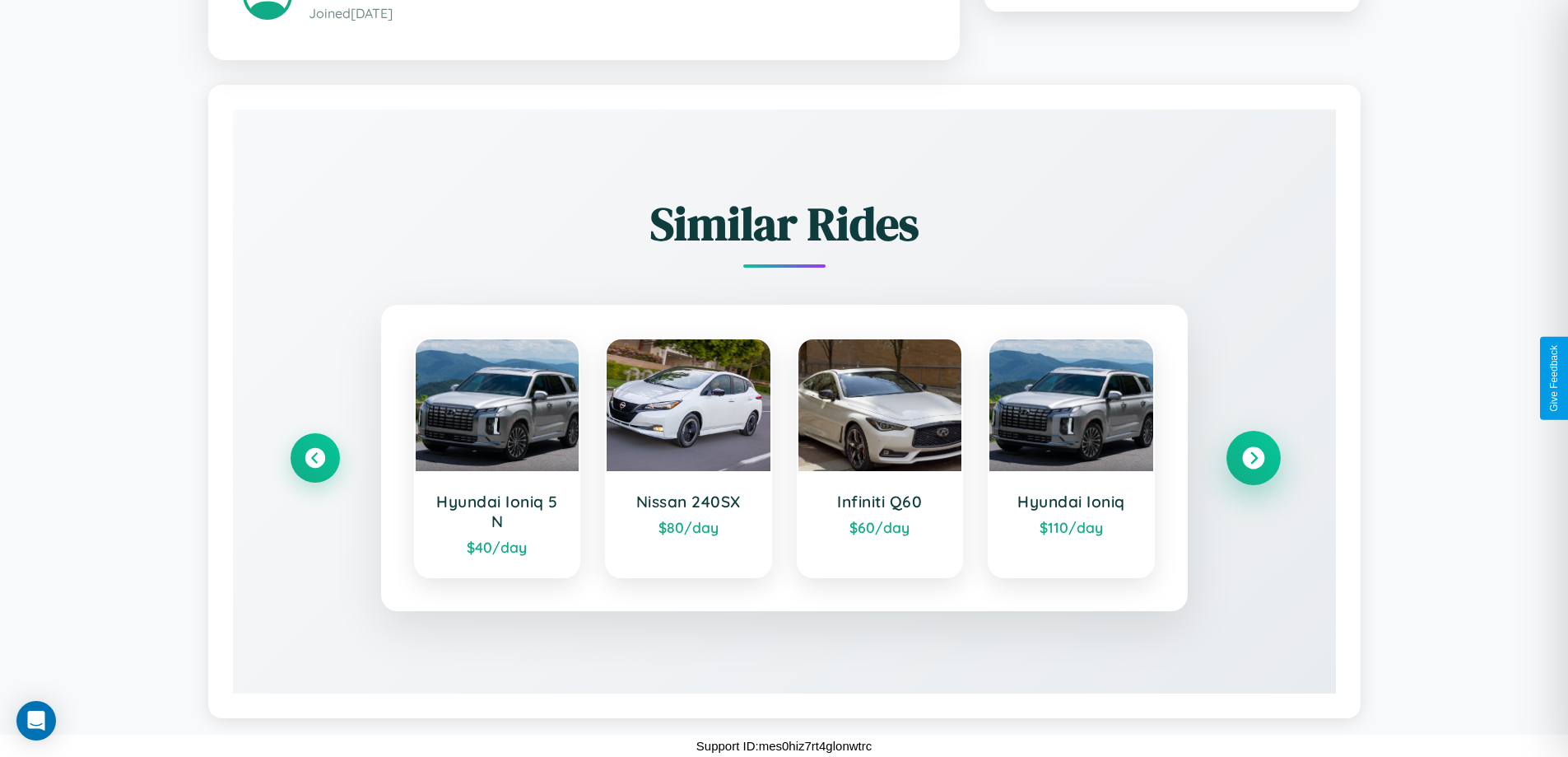
click at [1253, 457] on icon at bounding box center [1254, 458] width 23 height 23
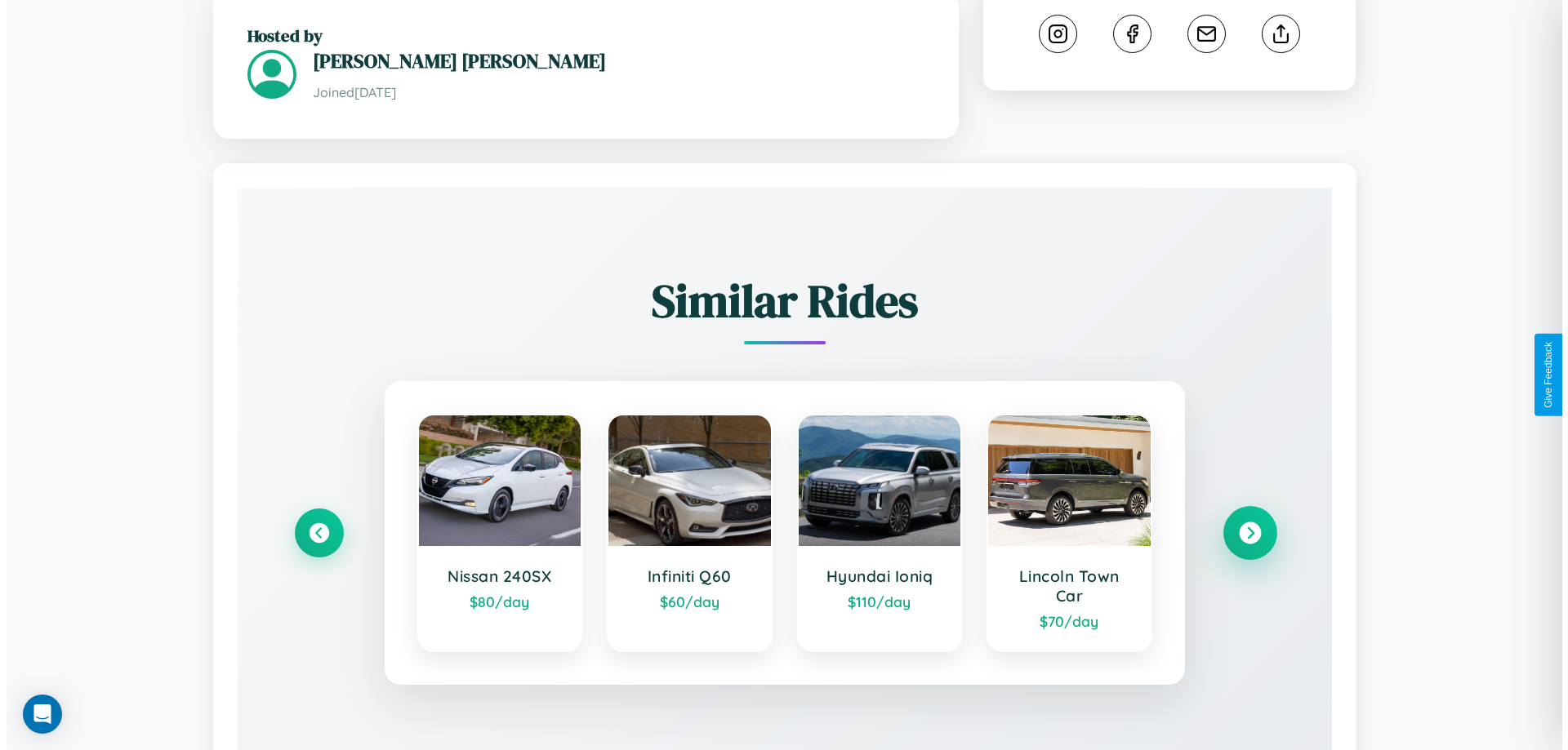
scroll to position [0, 0]
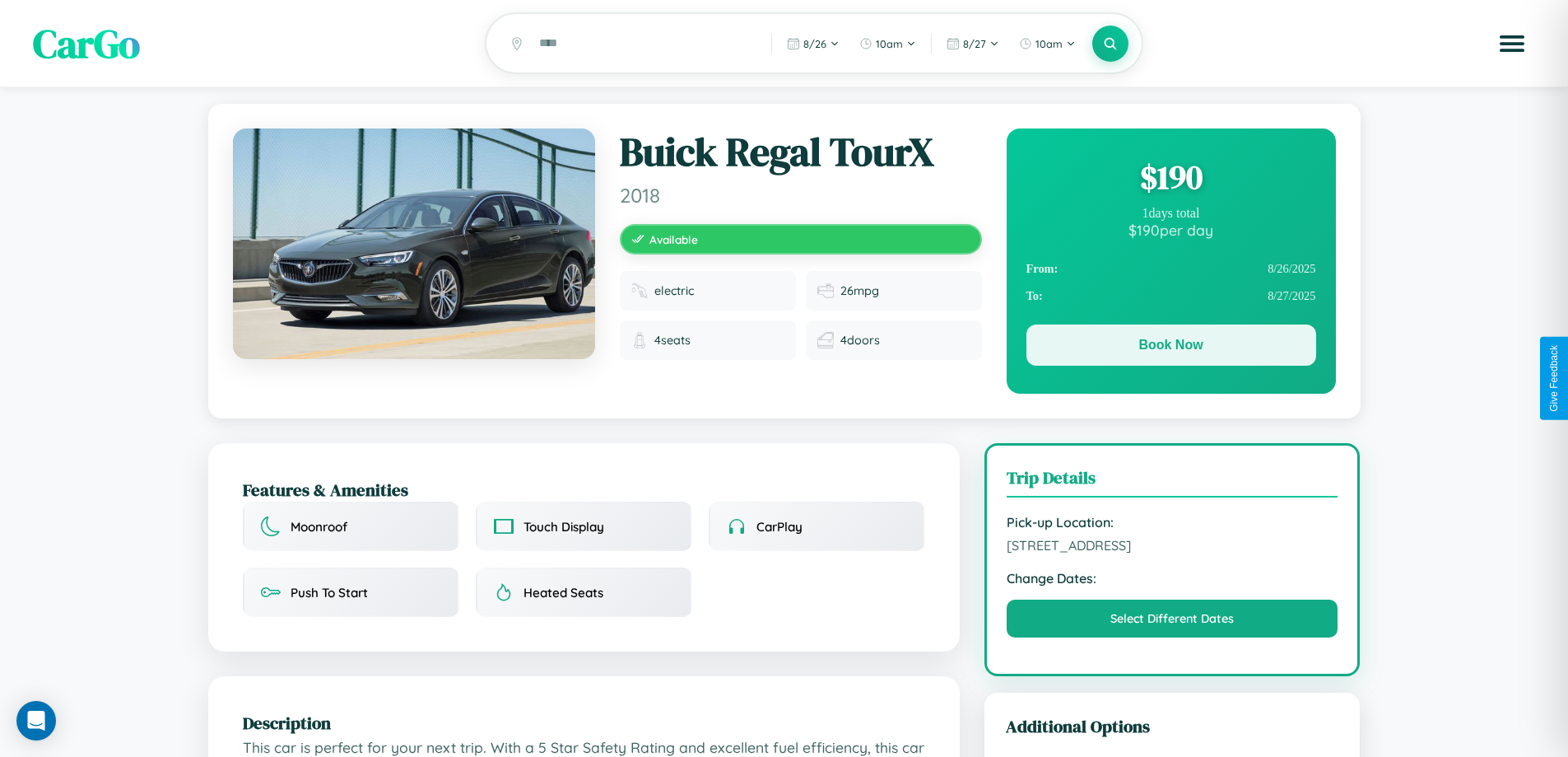
click at [1171, 347] on button "Book Now" at bounding box center [1172, 346] width 290 height 41
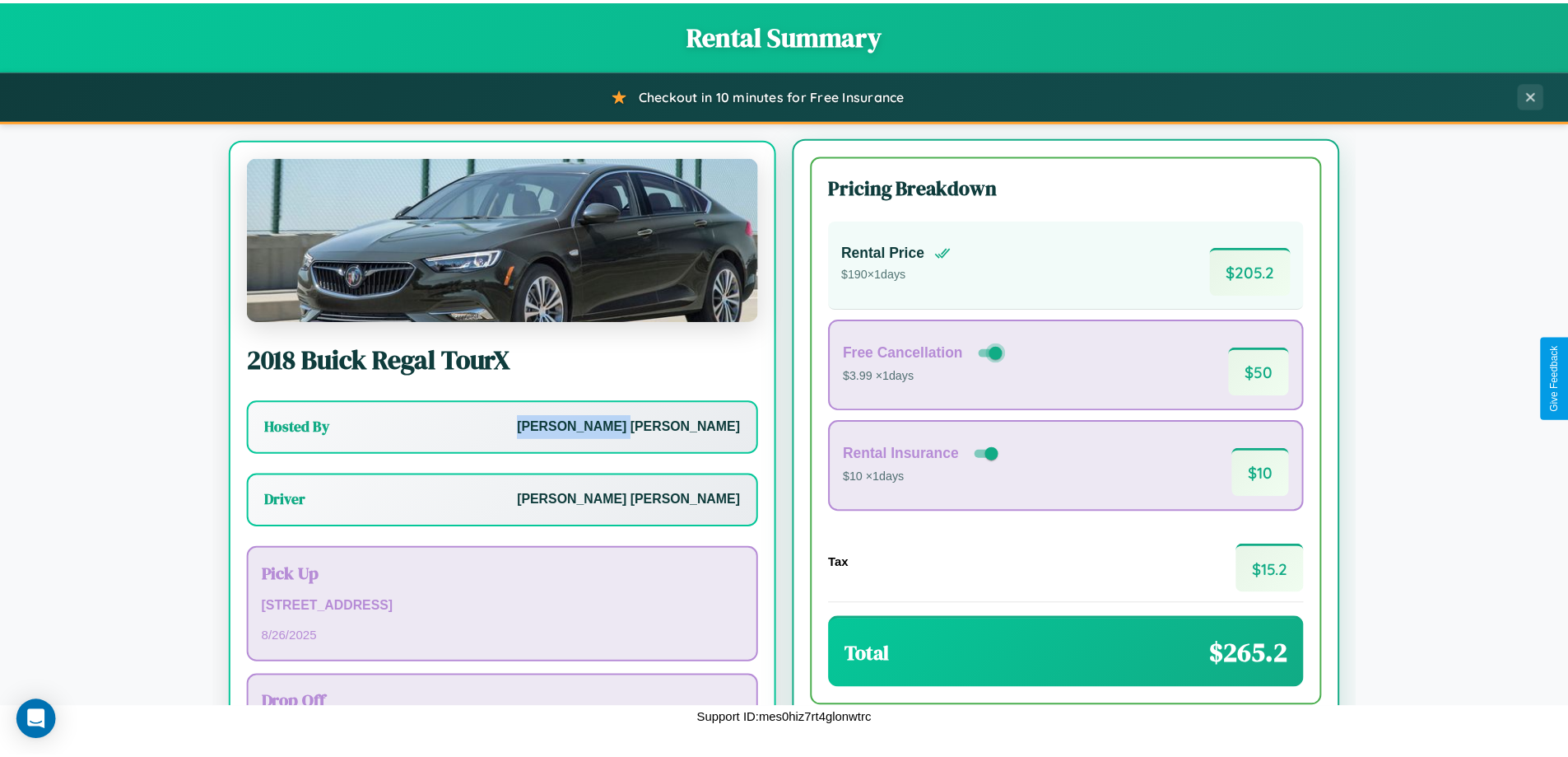
scroll to position [76, 0]
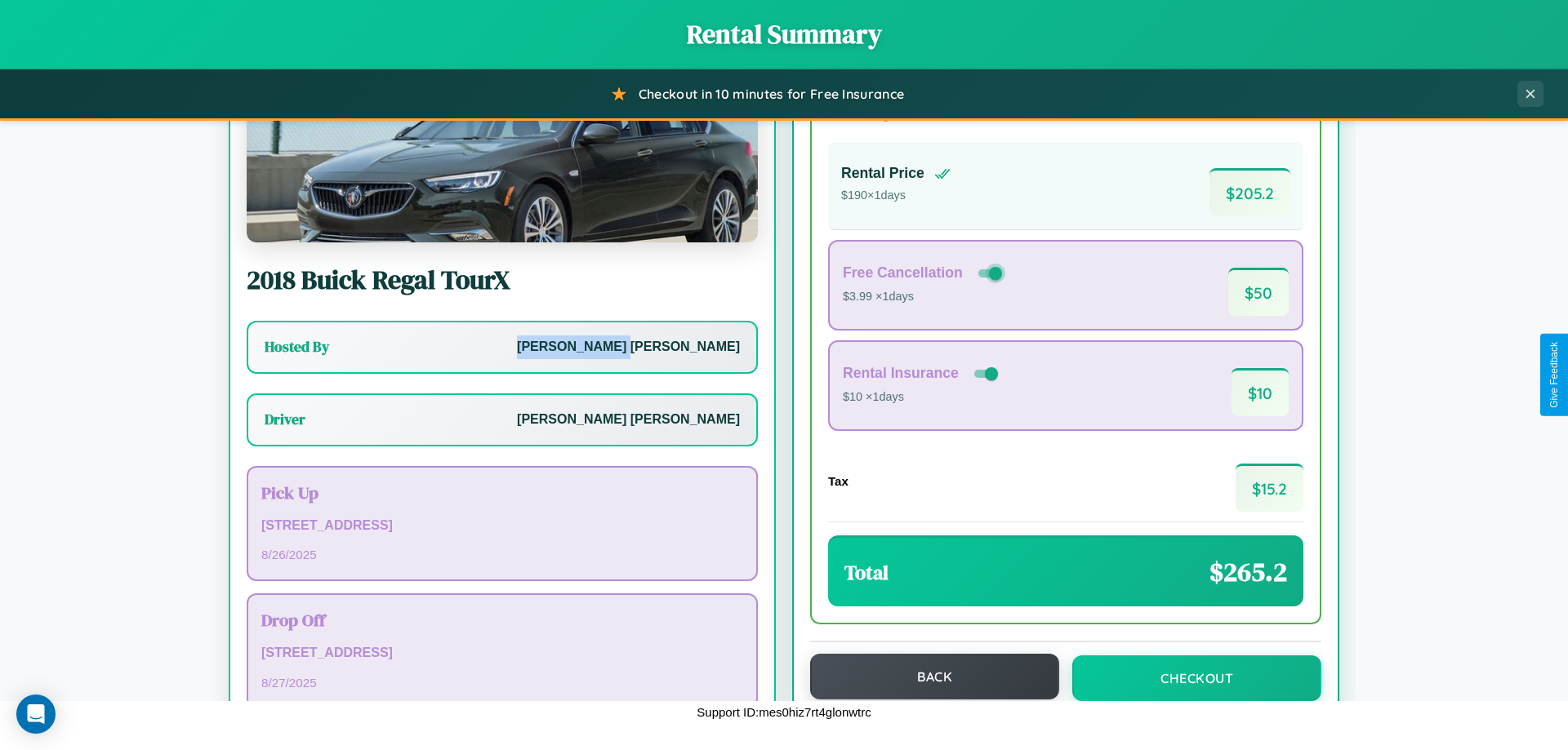
click at [927, 677] on button "Back" at bounding box center [934, 676] width 249 height 46
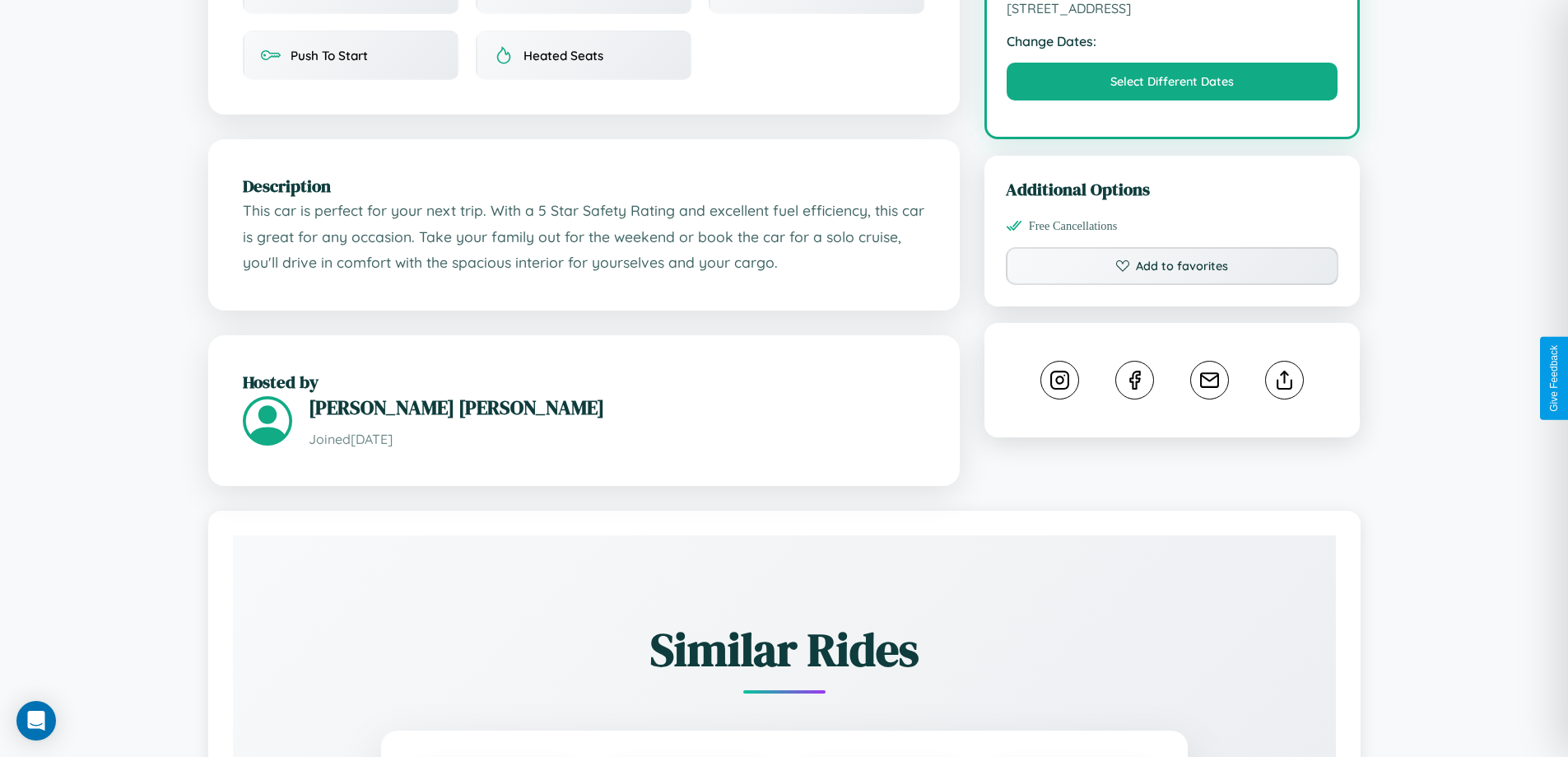
scroll to position [541, 0]
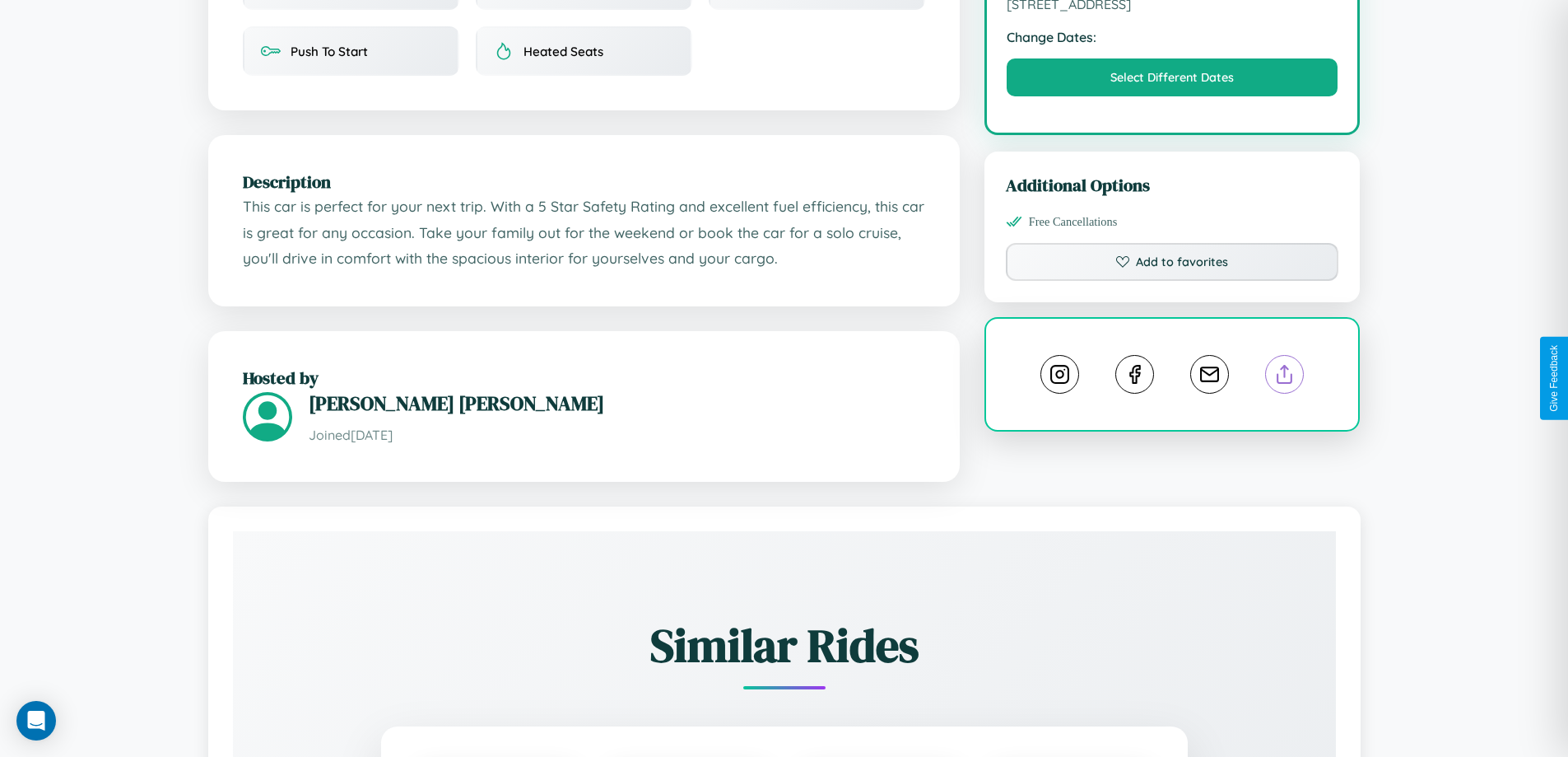
click at [1286, 378] on line at bounding box center [1286, 371] width 0 height 11
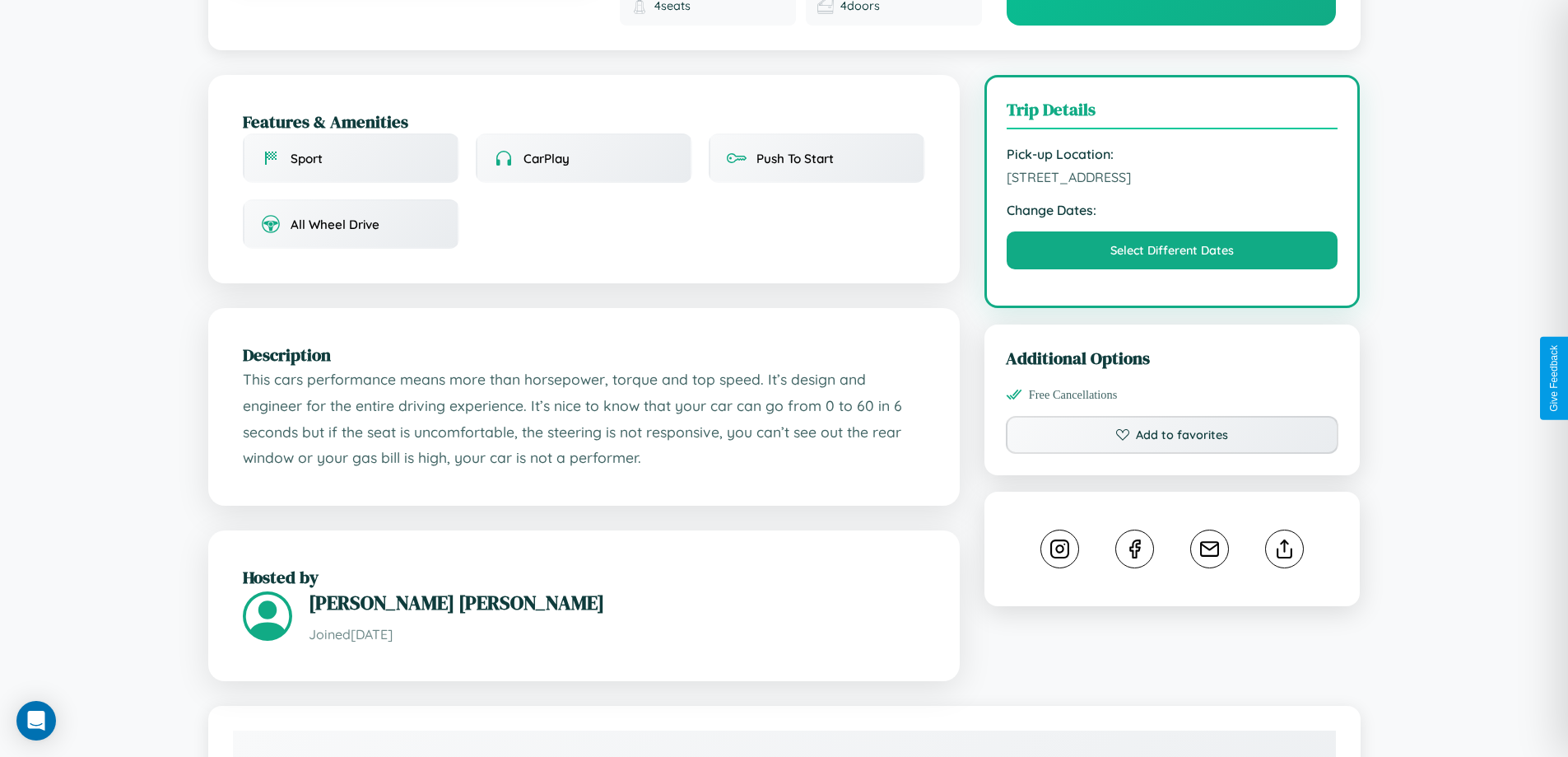
scroll to position [1005, 0]
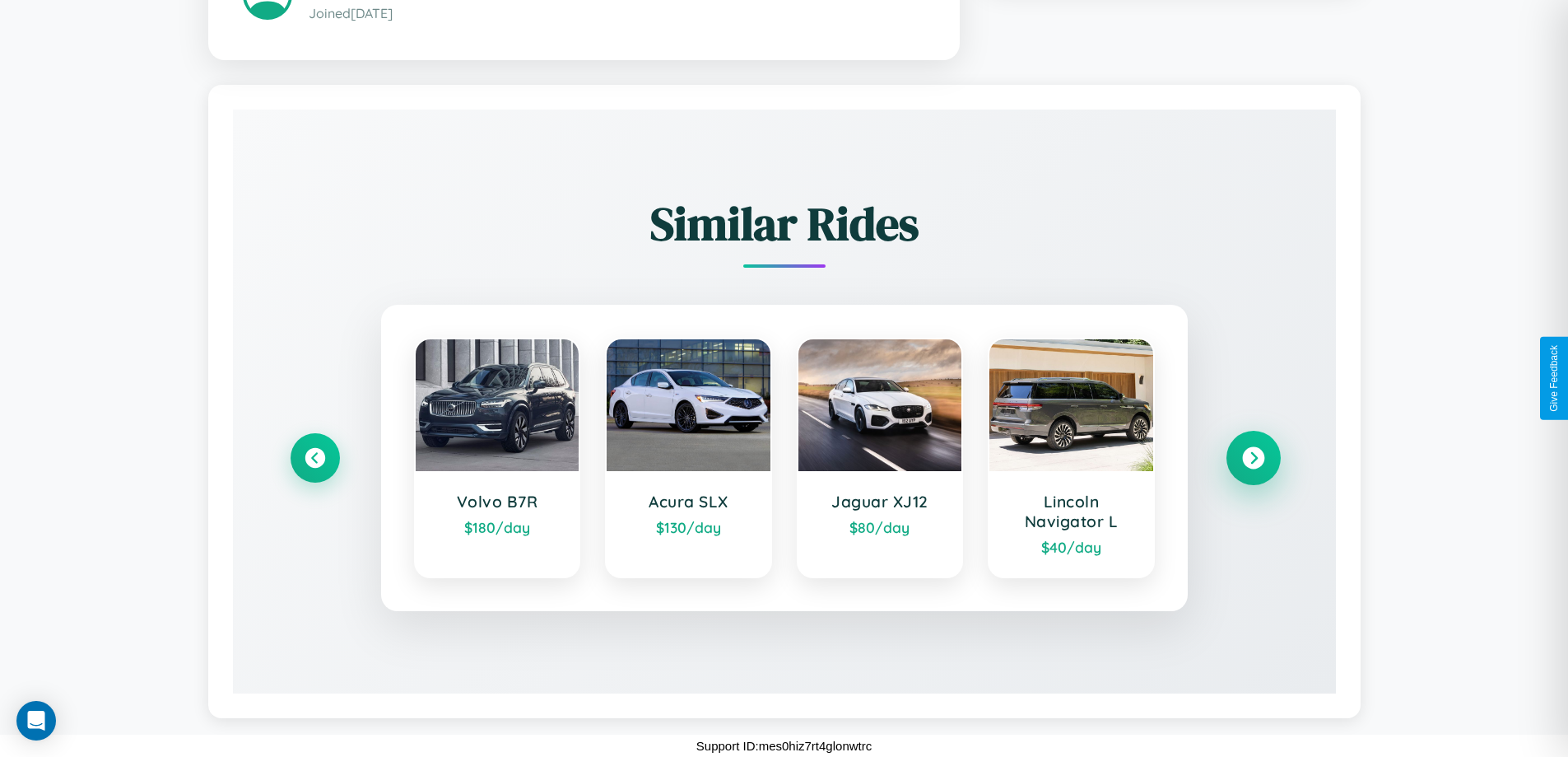
click at [1253, 457] on icon at bounding box center [1254, 458] width 23 height 23
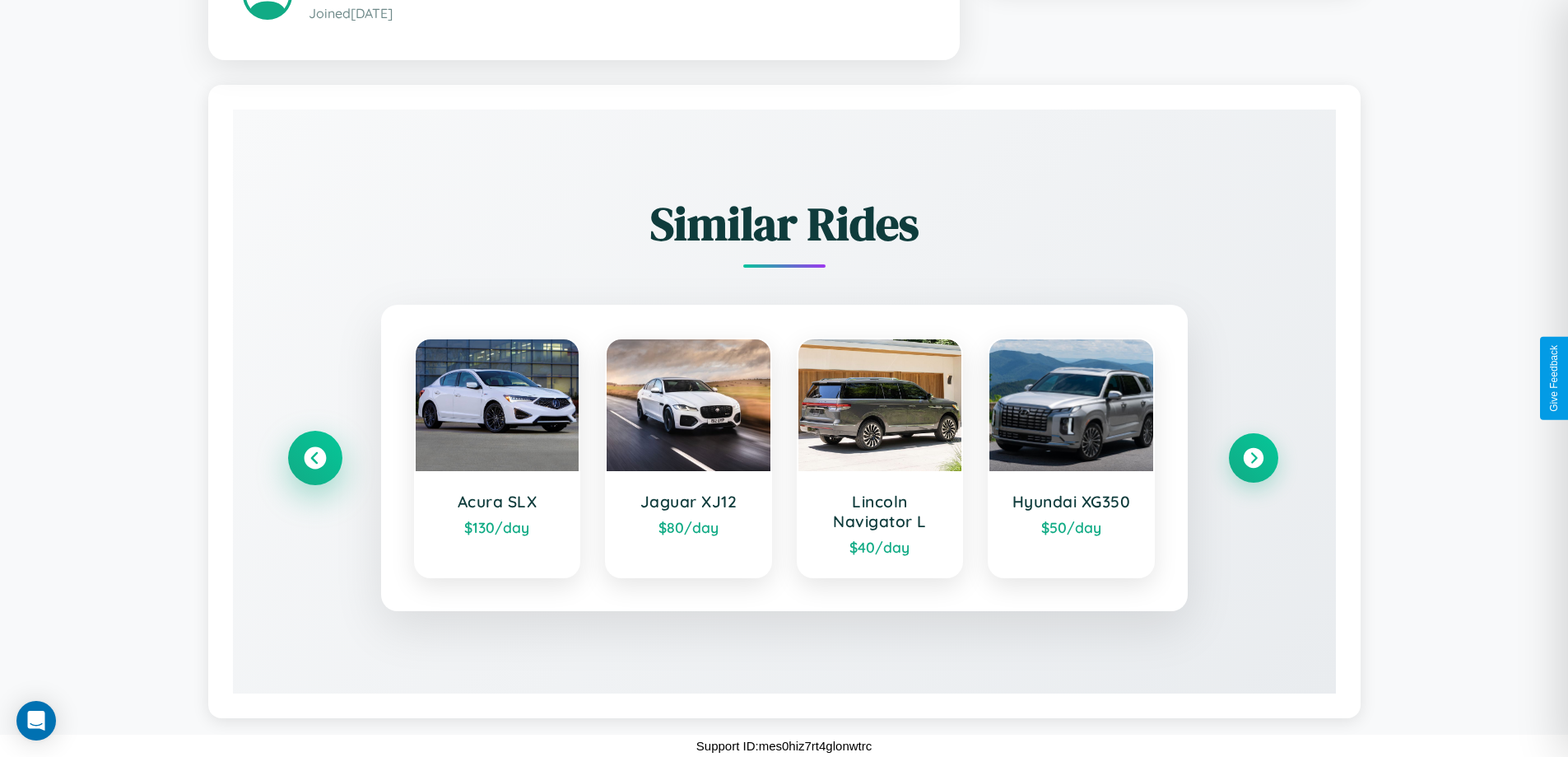
click at [314, 457] on icon at bounding box center [315, 458] width 23 height 23
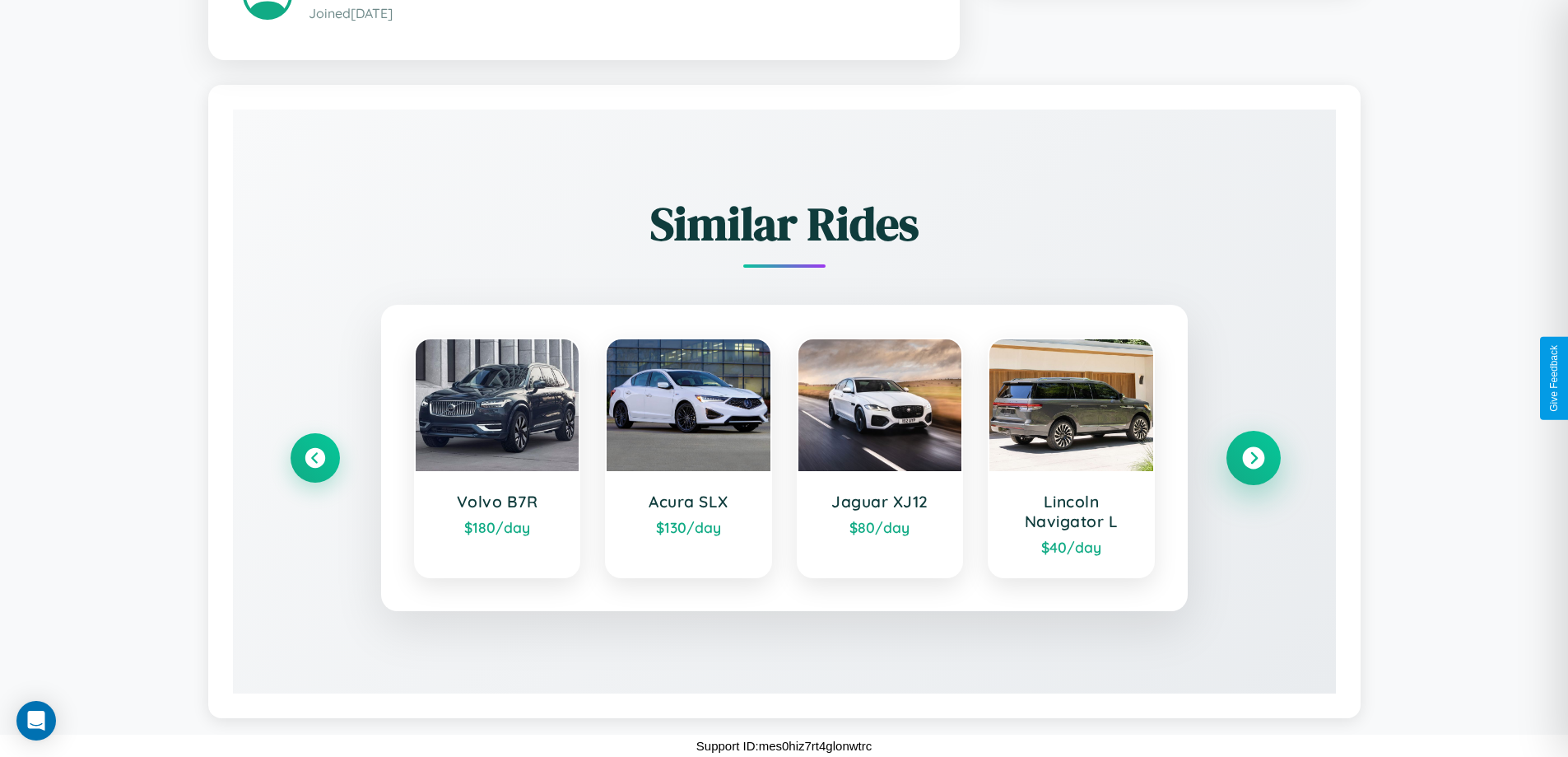
click at [1253, 457] on icon at bounding box center [1254, 458] width 23 height 23
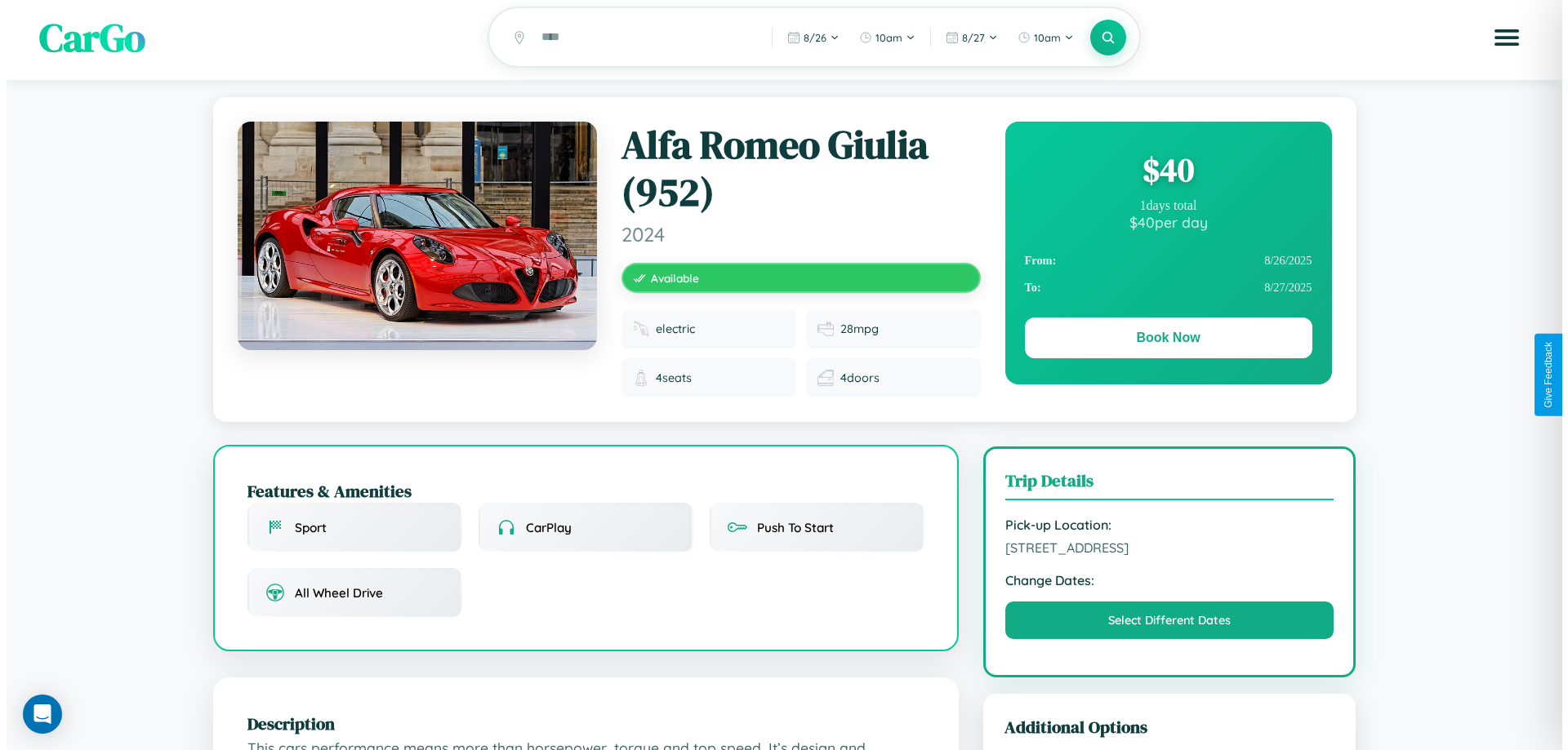
scroll to position [0, 0]
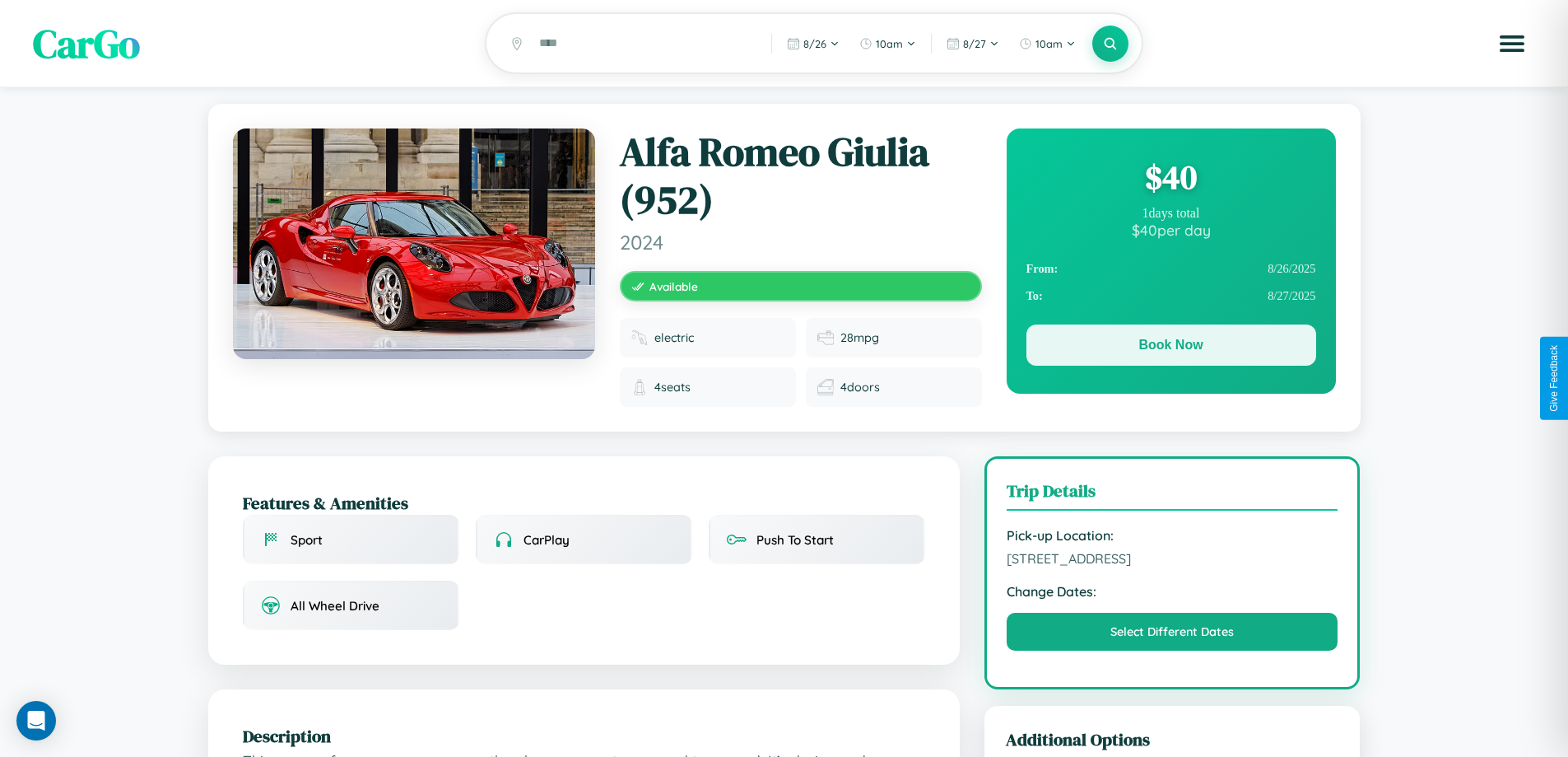
click at [1171, 347] on button "Book Now" at bounding box center [1172, 346] width 290 height 41
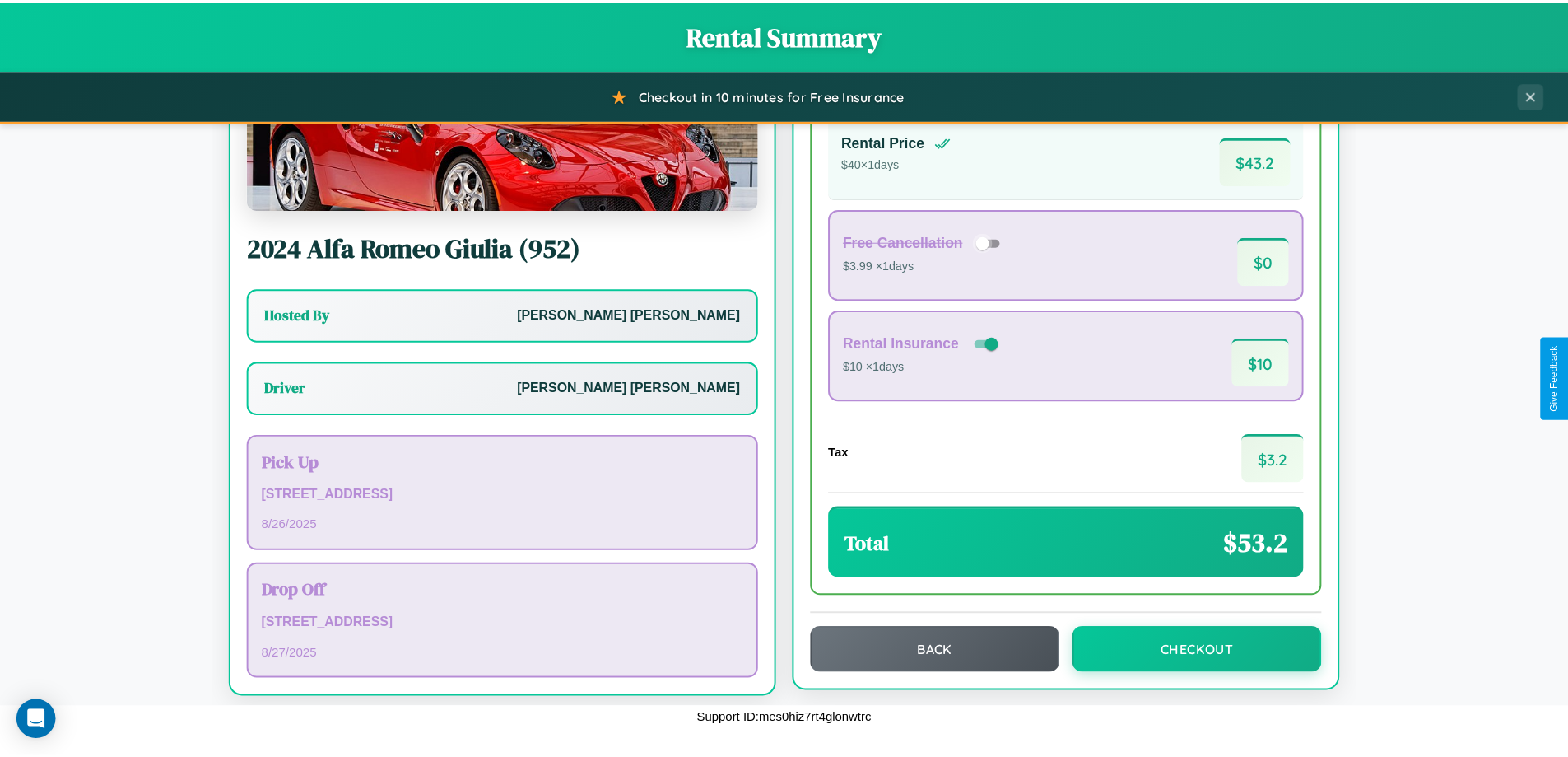
scroll to position [119, 0]
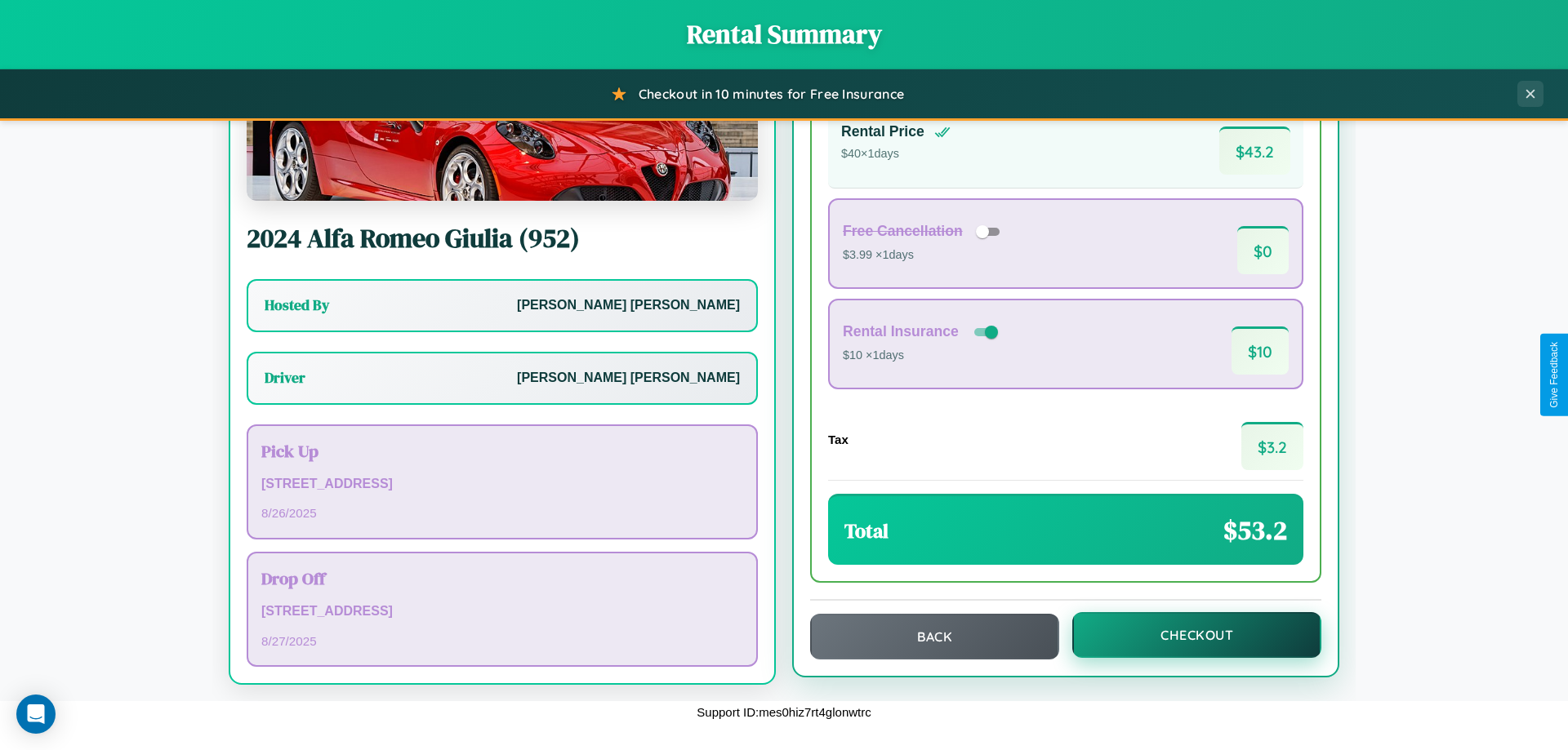
click at [1185, 635] on button "Checkout" at bounding box center [1197, 634] width 249 height 46
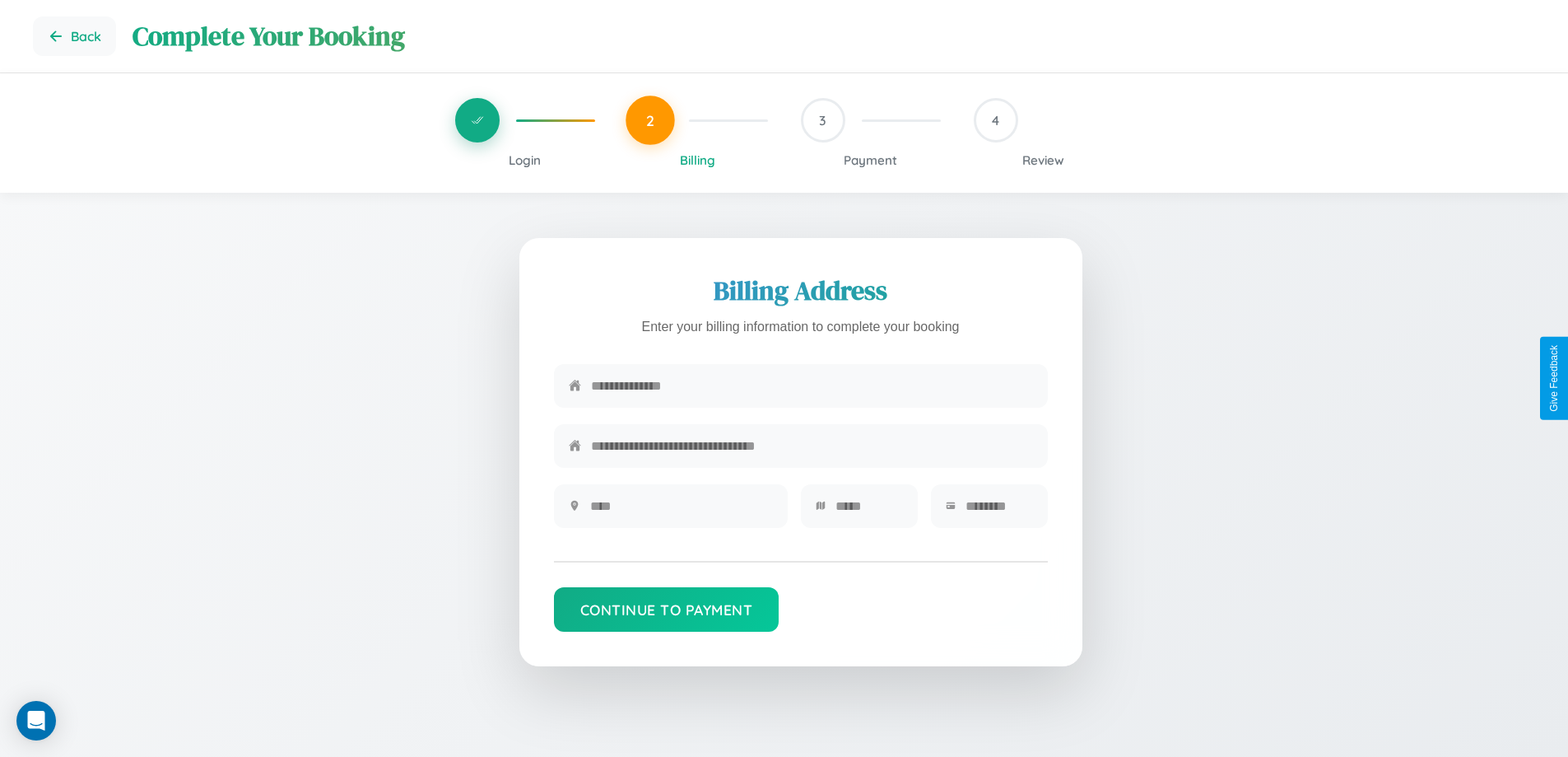
click at [812, 391] on input "text" at bounding box center [812, 385] width 442 height 40
type input "**********"
click at [680, 511] on input "text" at bounding box center [681, 506] width 183 height 40
type input "********"
click at [869, 511] on input "text" at bounding box center [870, 506] width 68 height 40
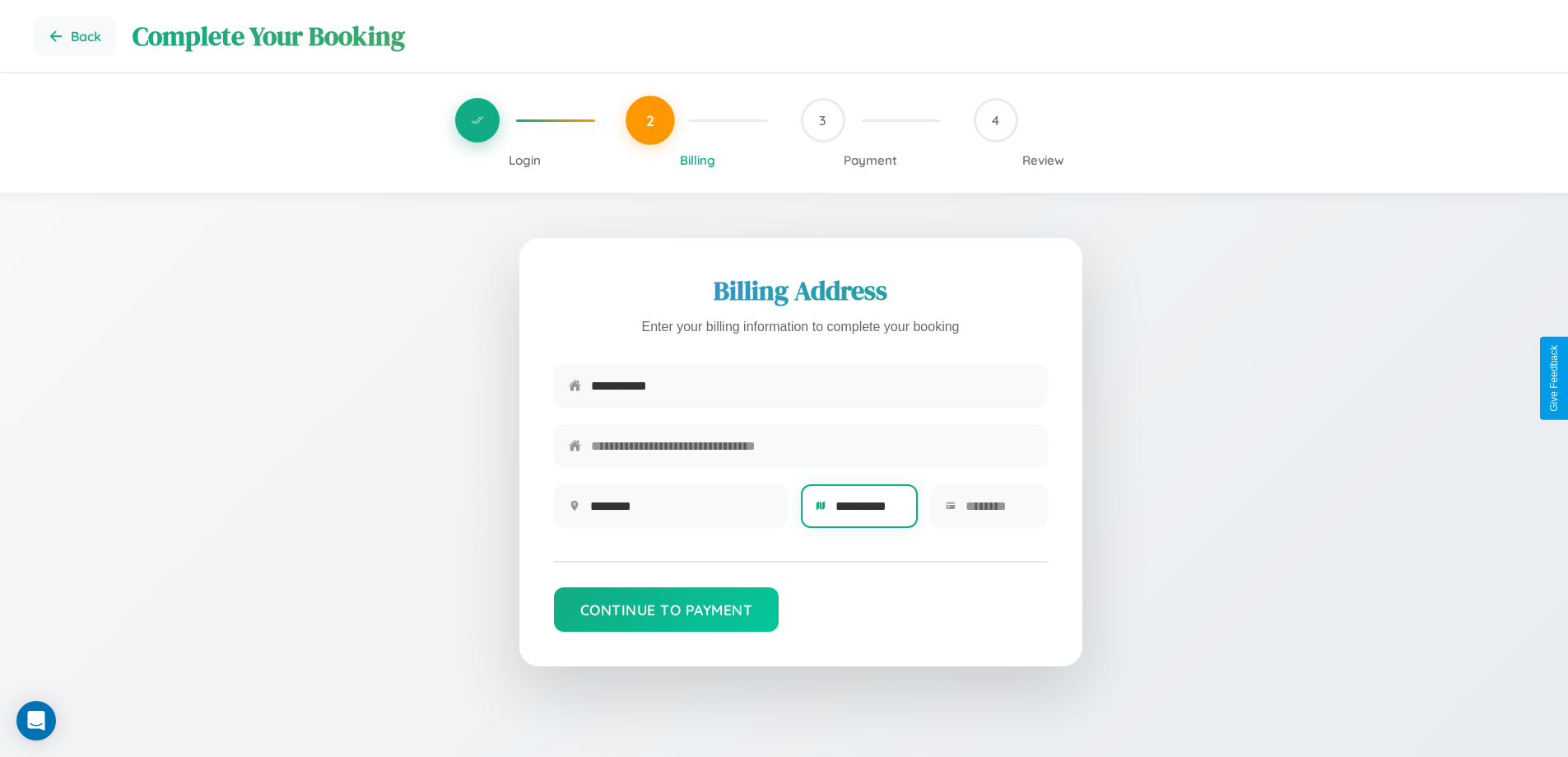
scroll to position [0, 6]
type input "**********"
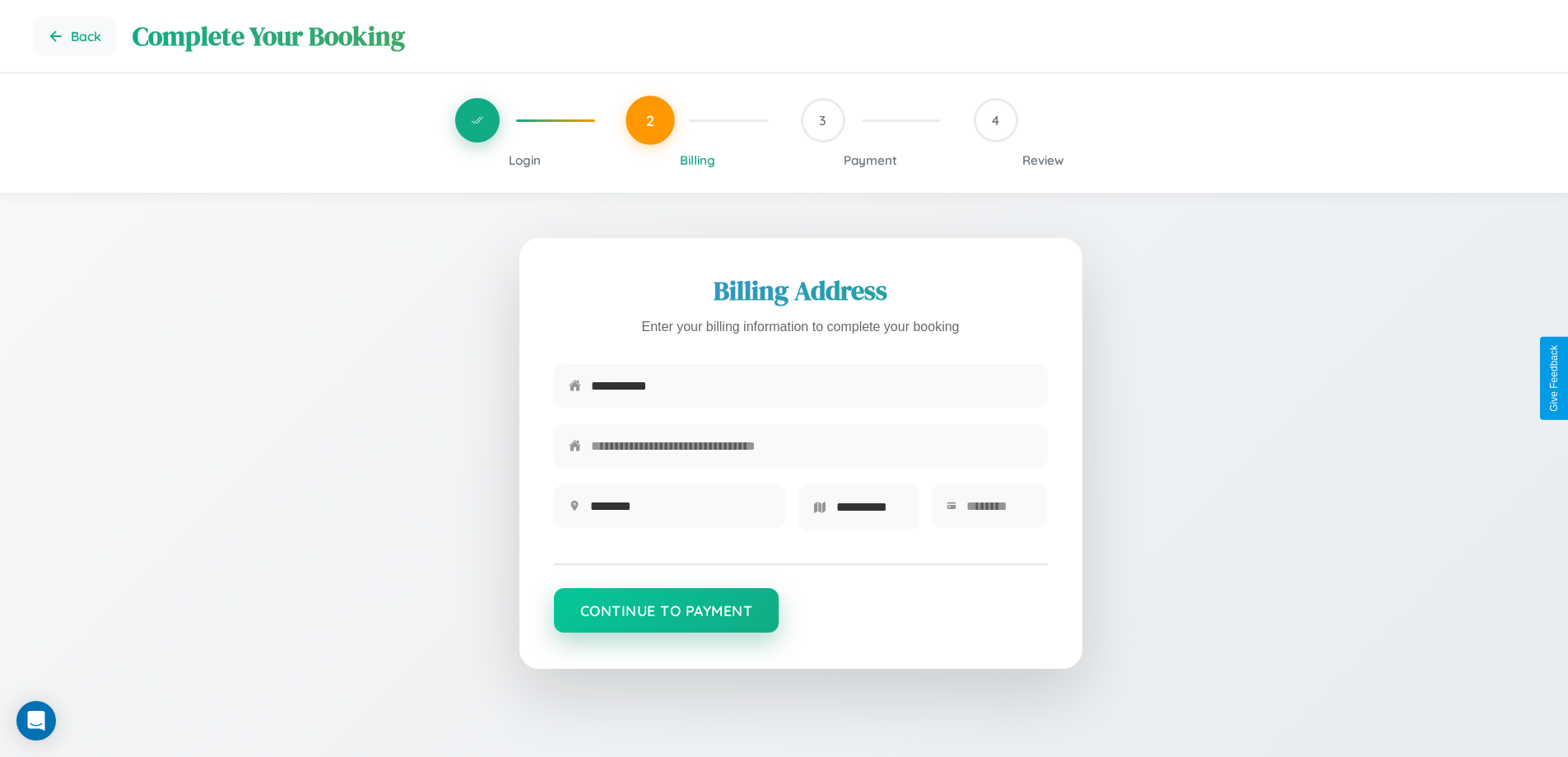
click at [666, 616] on button "Continue to Payment" at bounding box center [667, 610] width 226 height 44
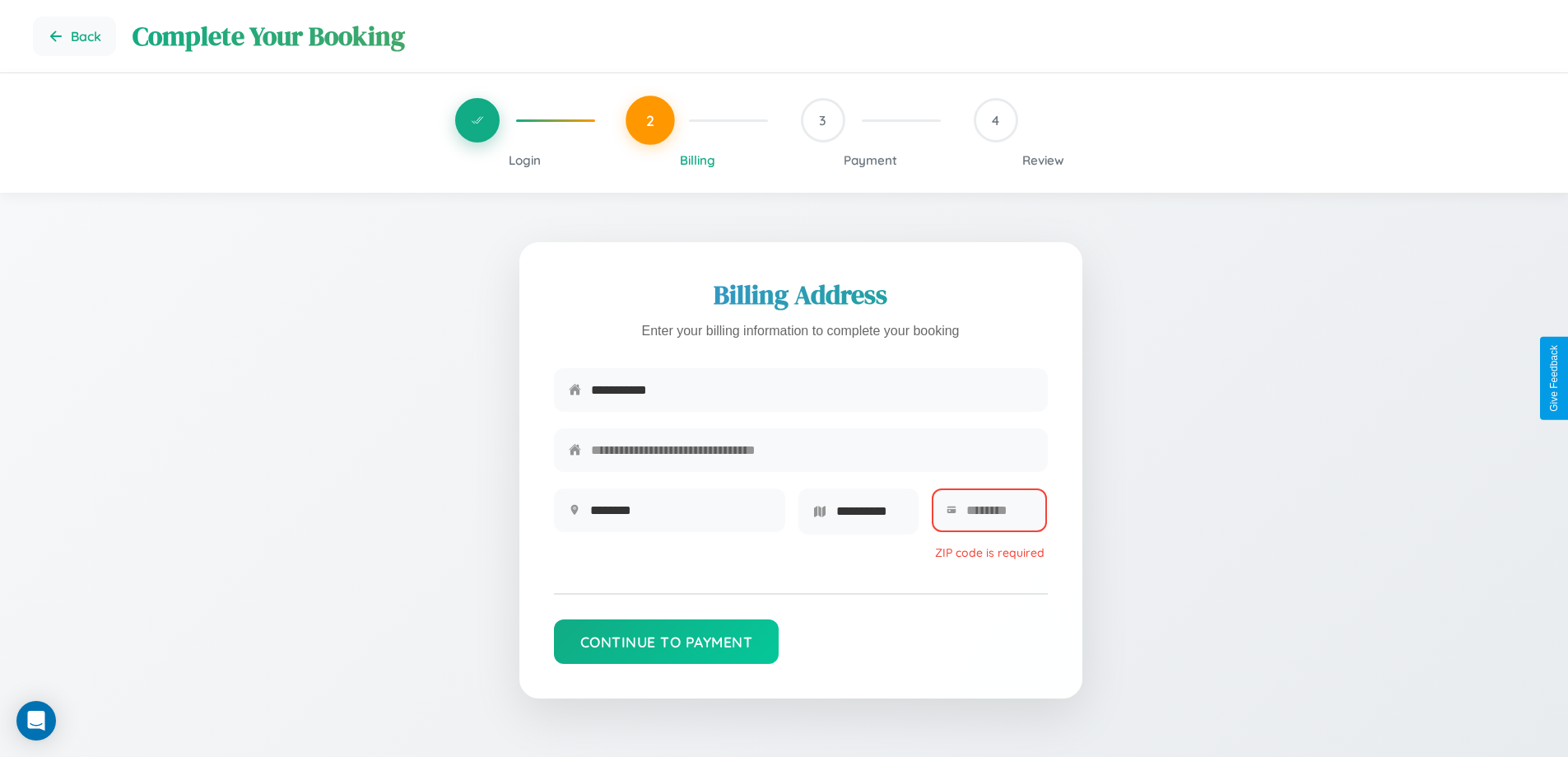
scroll to position [0, 0]
click at [524, 160] on span "Login" at bounding box center [525, 160] width 32 height 16
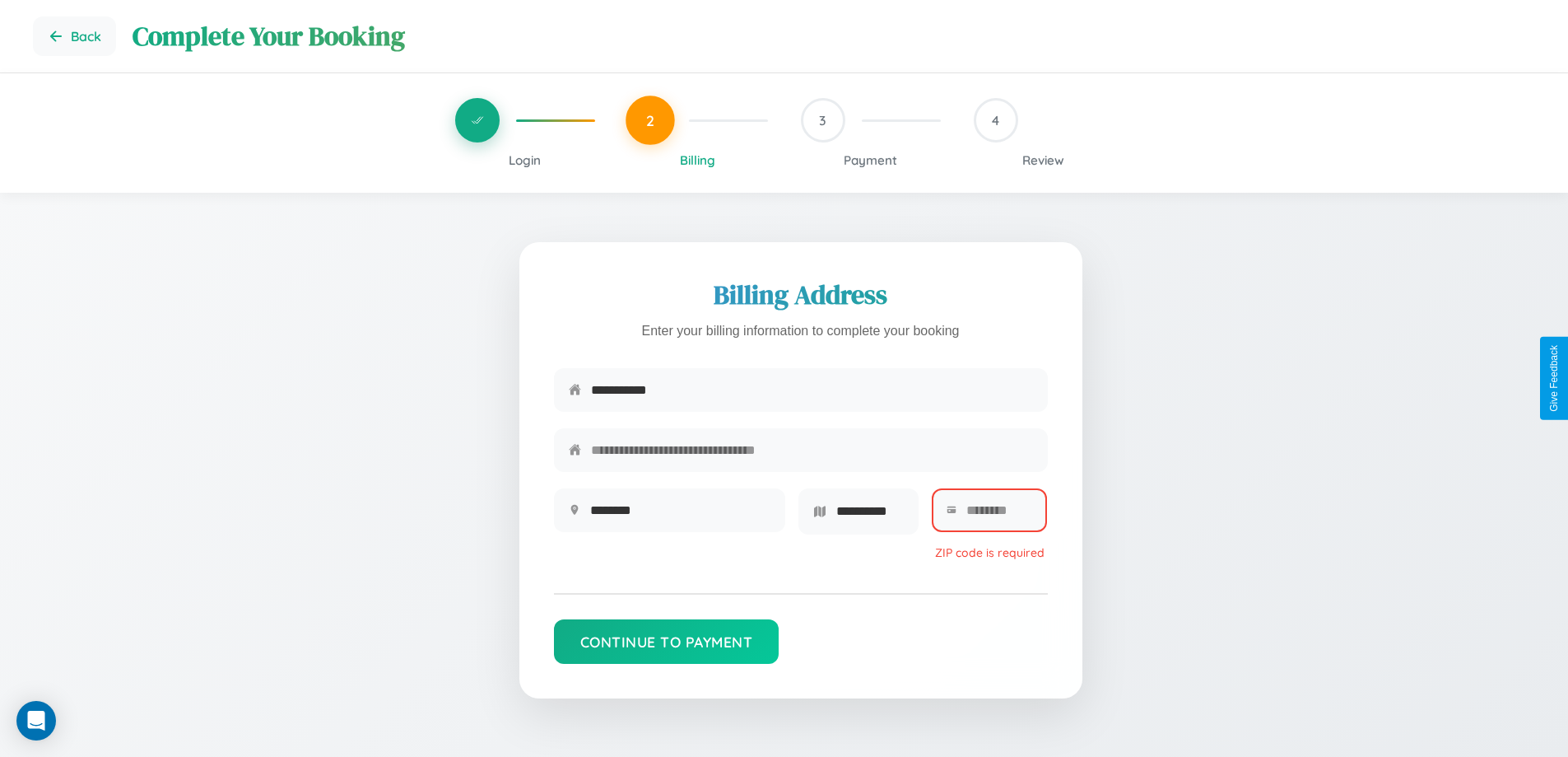
click at [524, 160] on span "Login" at bounding box center [525, 160] width 32 height 16
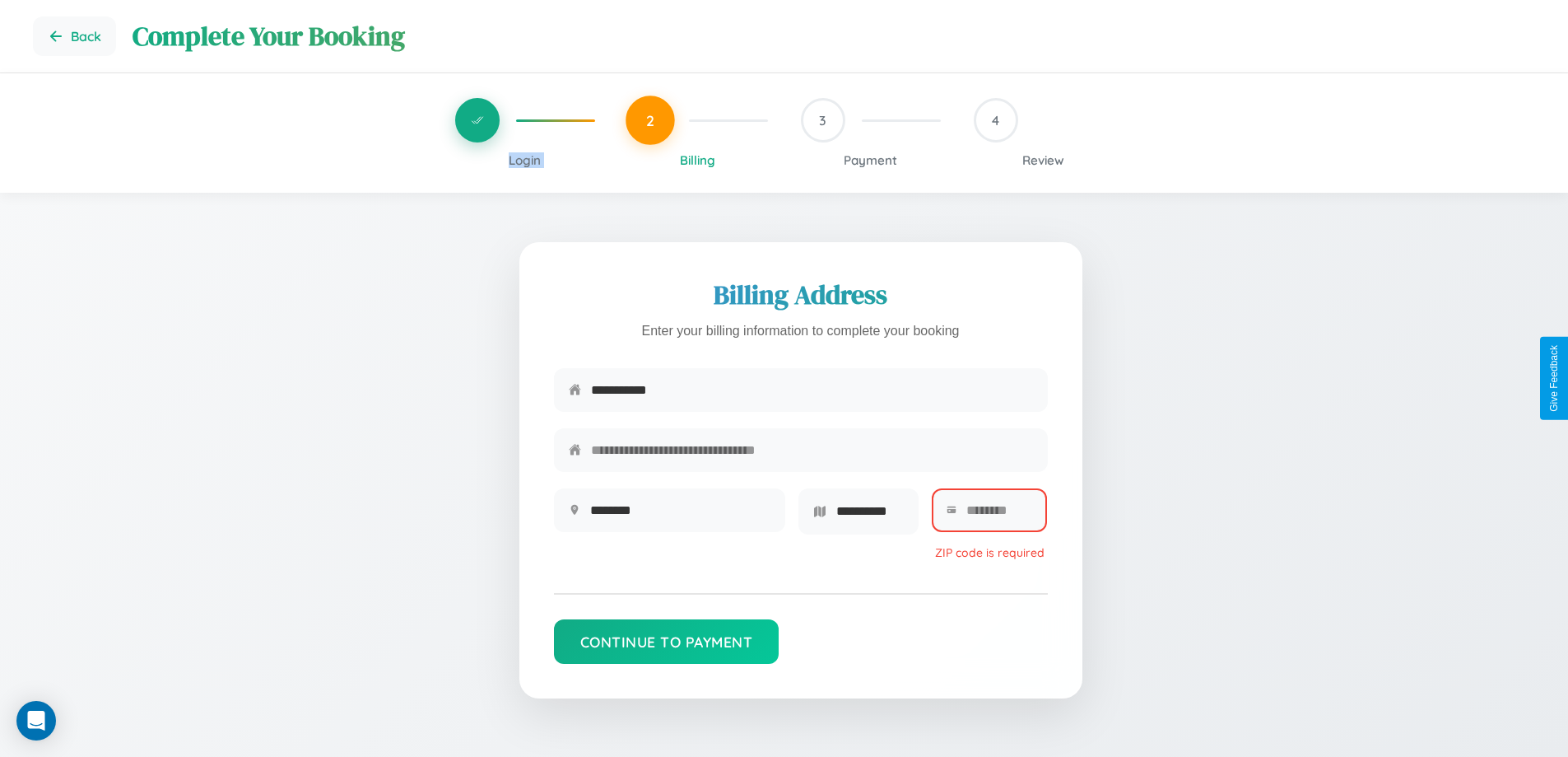
click at [524, 160] on span "Login" at bounding box center [525, 160] width 32 height 16
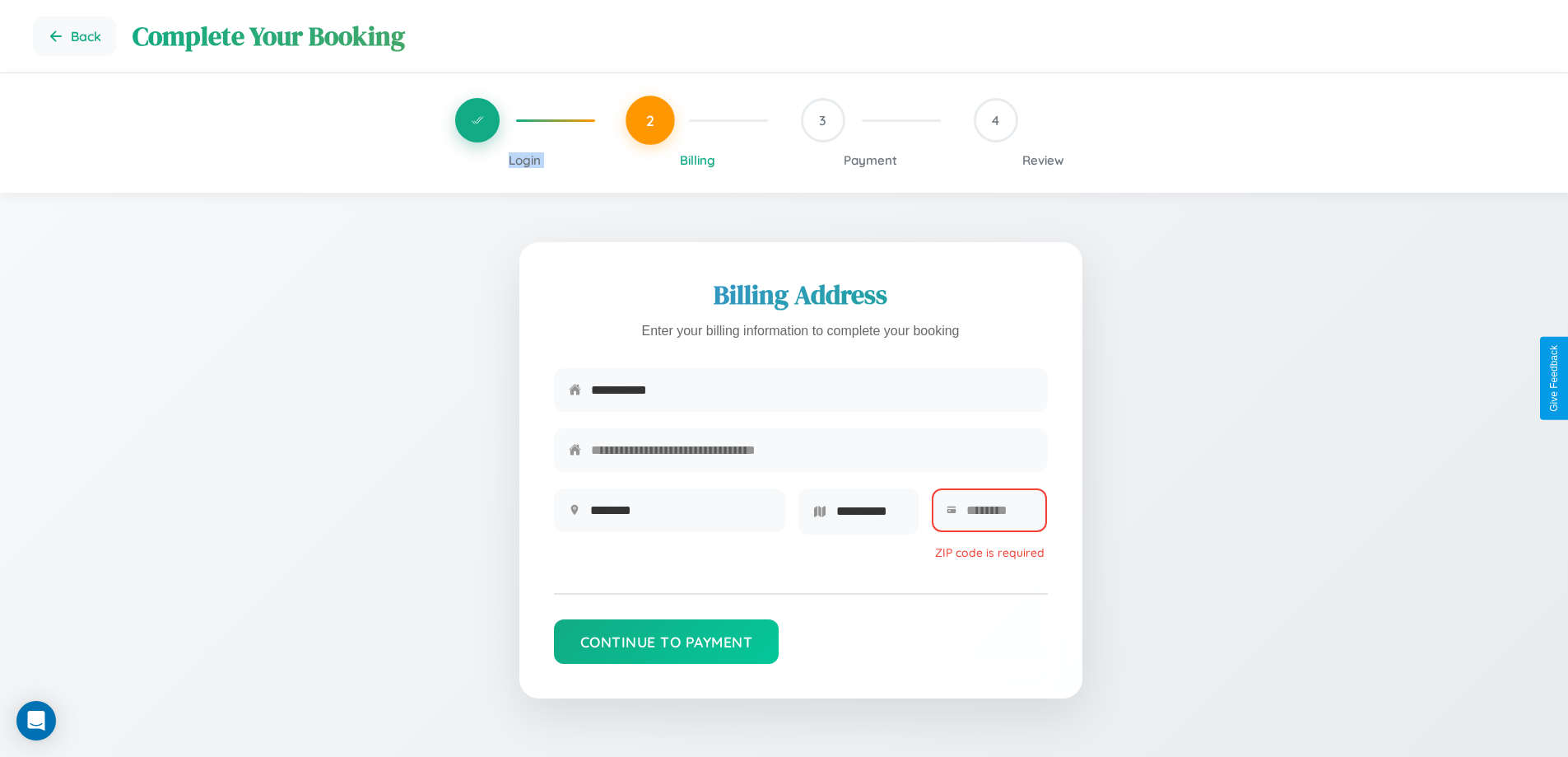
click at [524, 160] on span "Login" at bounding box center [525, 160] width 32 height 16
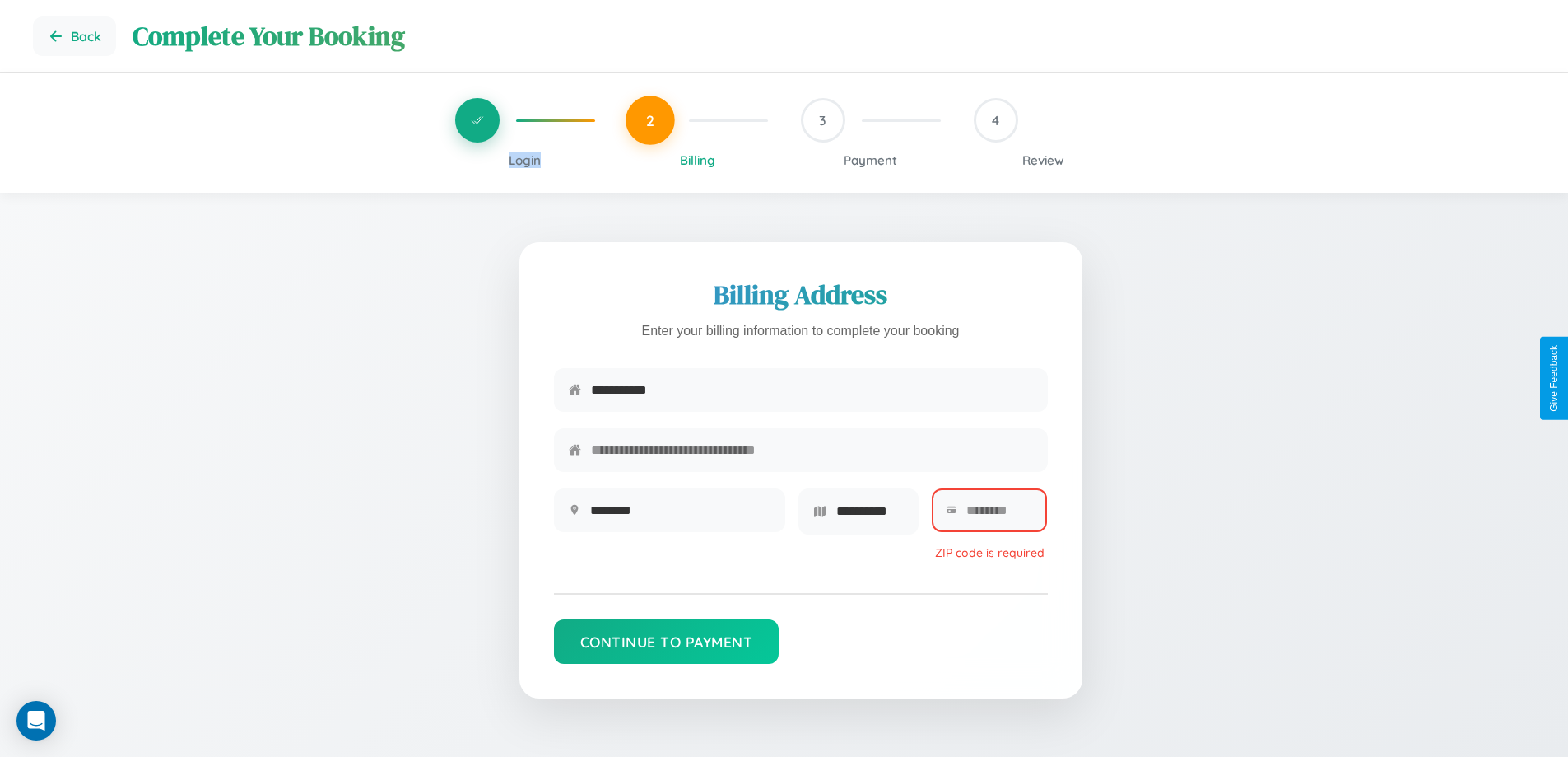
click at [524, 160] on span "Login" at bounding box center [525, 160] width 32 height 16
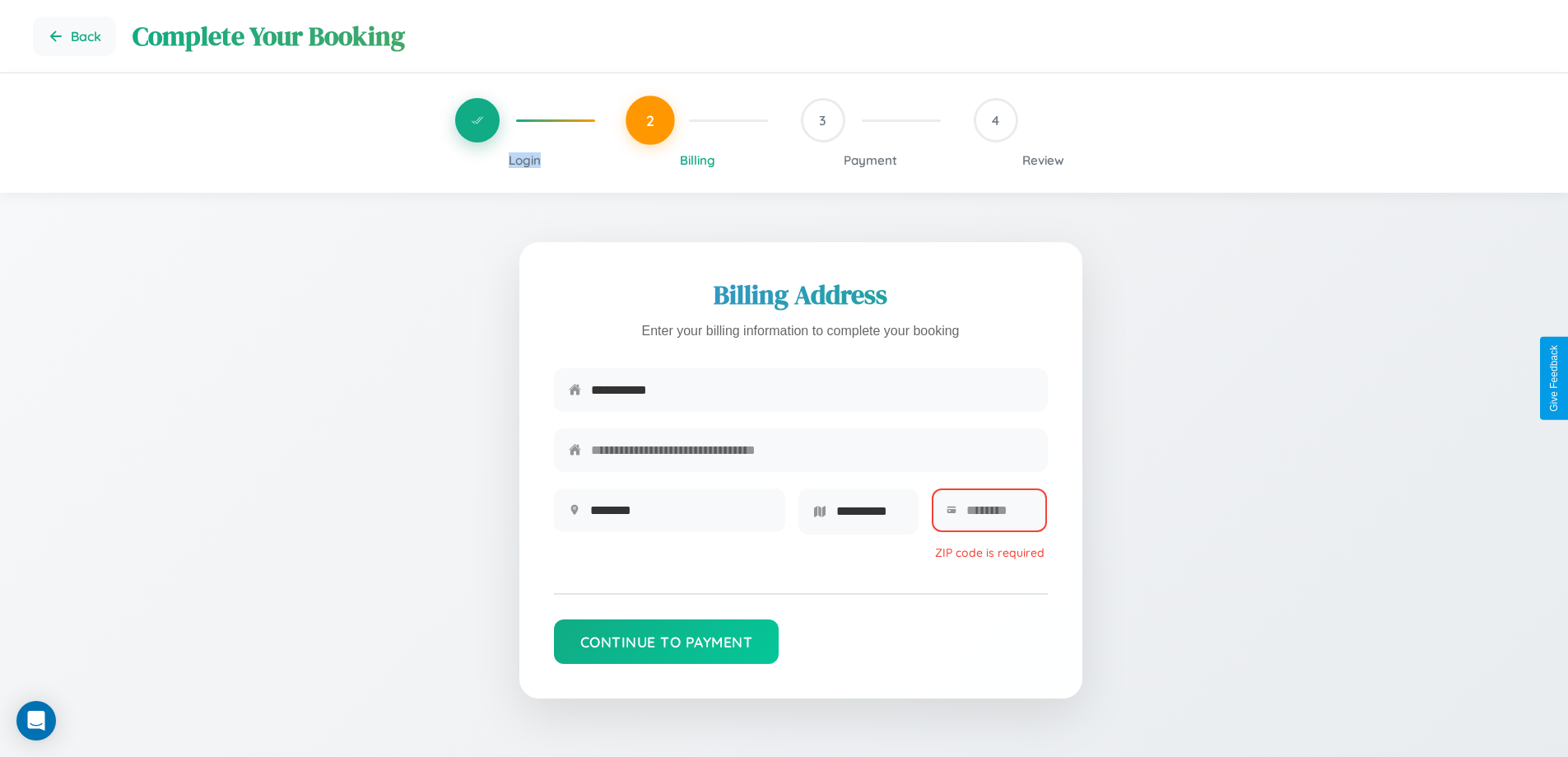
click at [524, 160] on span "Login" at bounding box center [525, 160] width 32 height 16
